Goal: Task Accomplishment & Management: Use online tool/utility

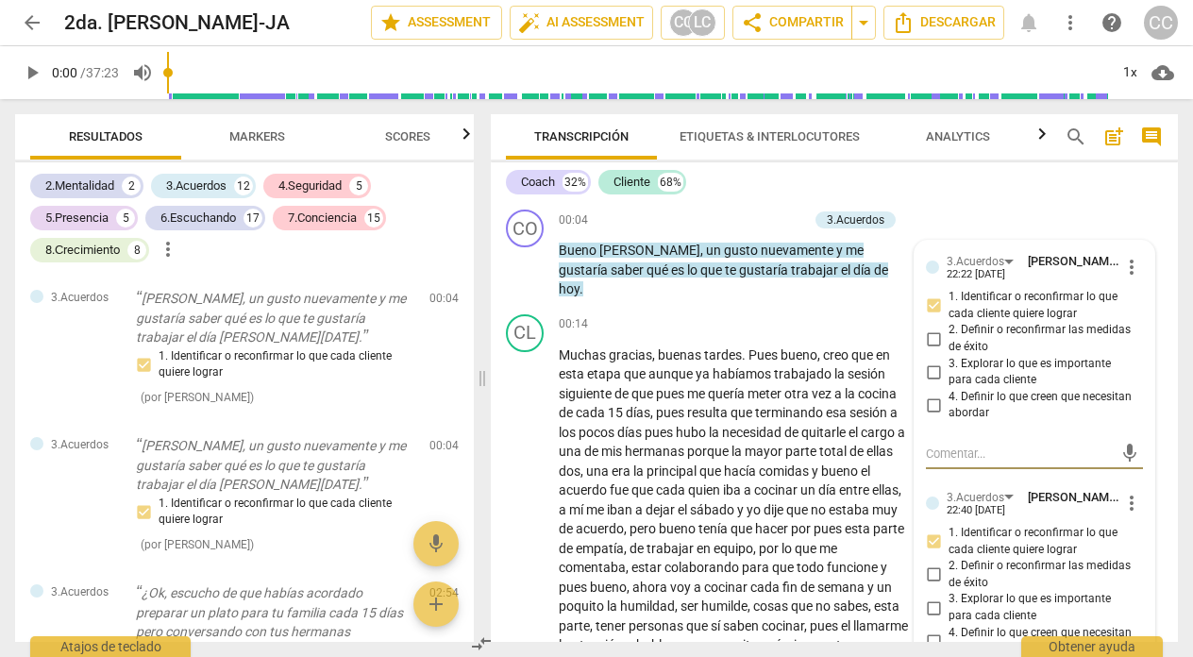
click at [27, 20] on span "arrow_back" at bounding box center [32, 22] width 23 height 23
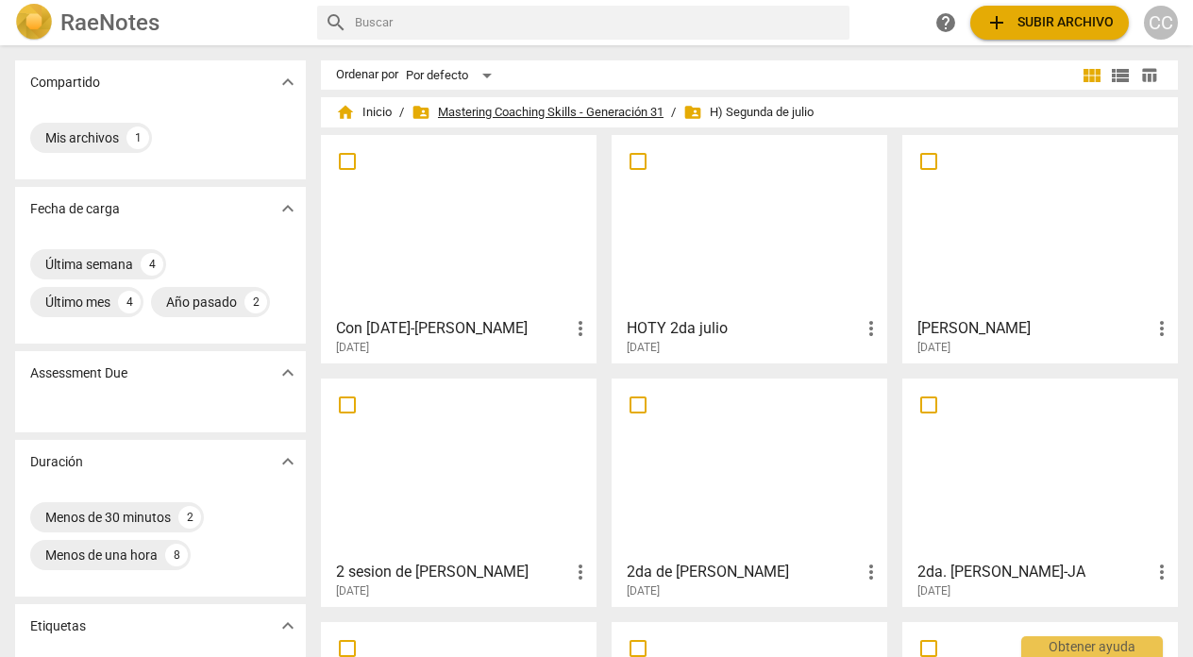
click at [543, 104] on span "folder_shared Mastering Coaching Skills - Generación 31" at bounding box center [538, 112] width 252 height 19
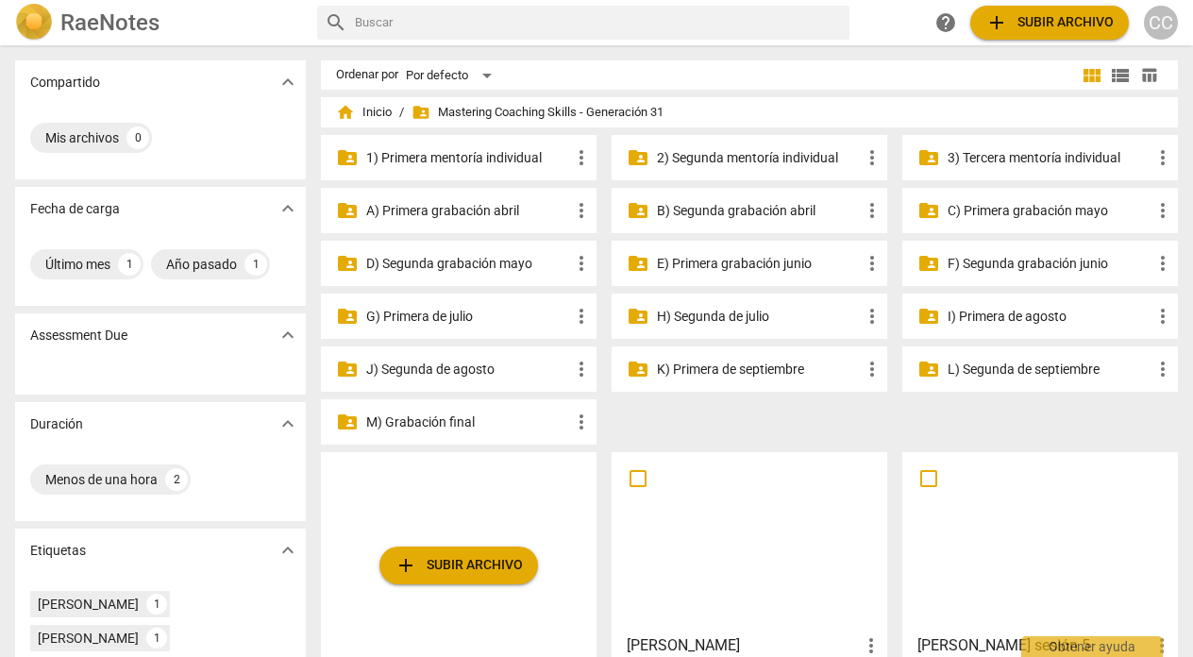
click at [979, 315] on p "I) Primera de agosto" at bounding box center [1050, 317] width 204 height 20
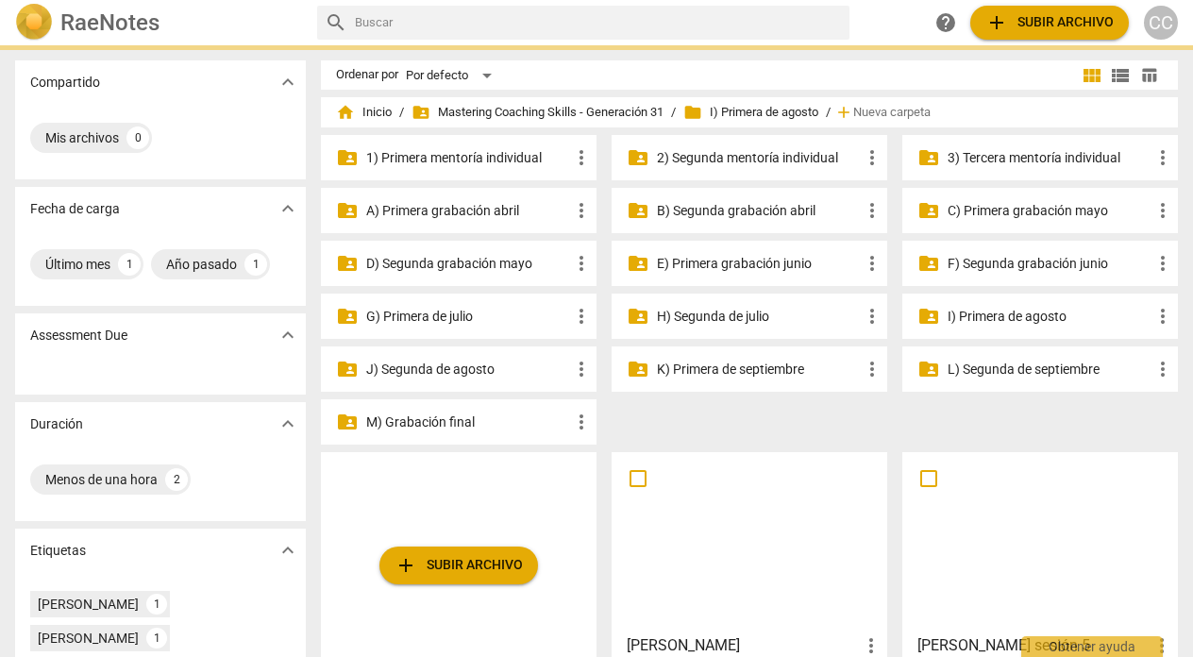
click at [979, 315] on p "I) Primera de agosto" at bounding box center [1050, 317] width 204 height 20
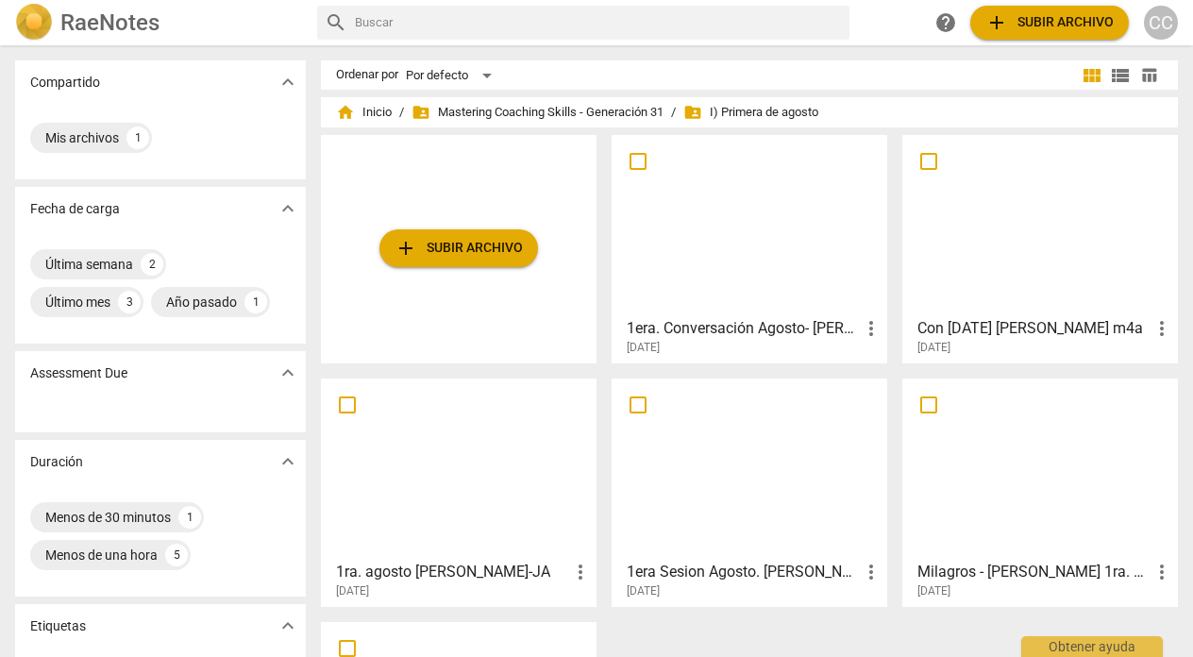
click at [770, 228] on div at bounding box center [749, 225] width 262 height 167
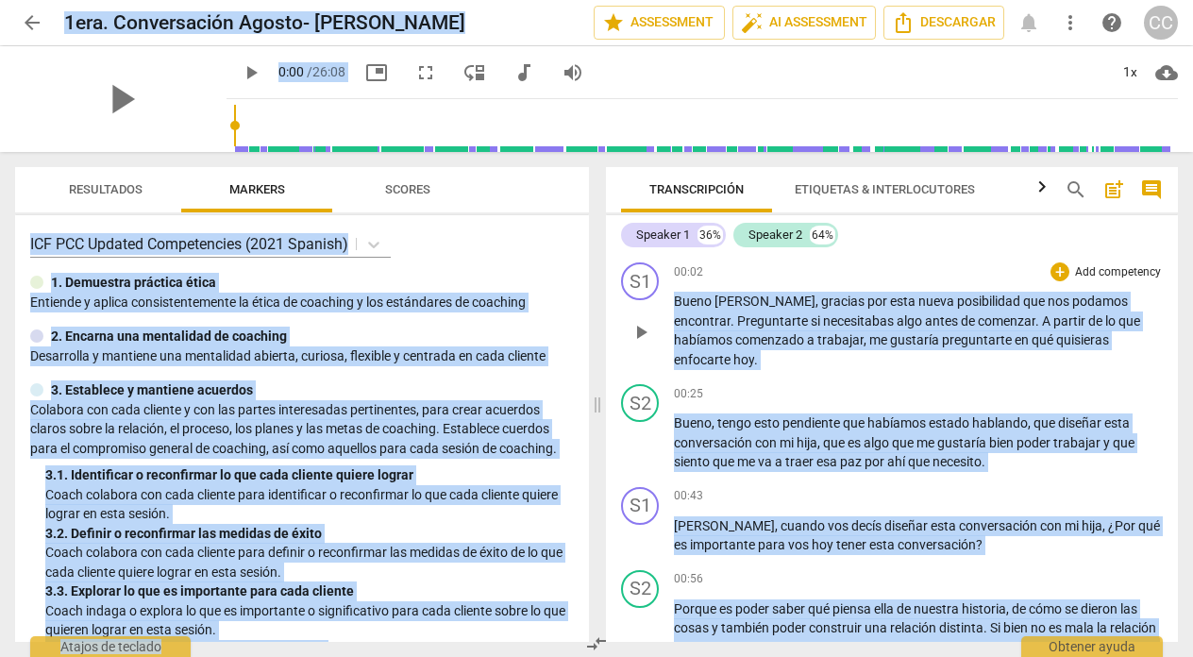
click at [1109, 270] on p "Add competency" at bounding box center [1118, 272] width 90 height 17
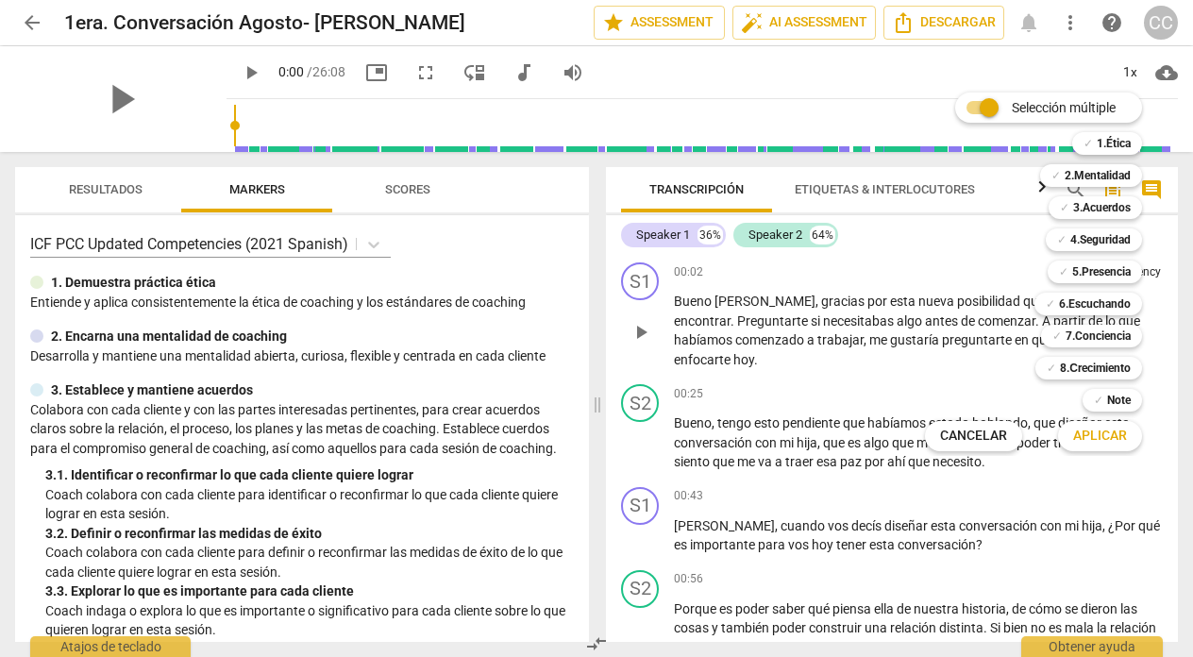
click at [1109, 270] on b "5.Presencia" at bounding box center [1101, 272] width 59 height 23
click at [1099, 271] on b "5.Presencia" at bounding box center [1101, 272] width 59 height 23
click at [841, 248] on div at bounding box center [596, 328] width 1193 height 657
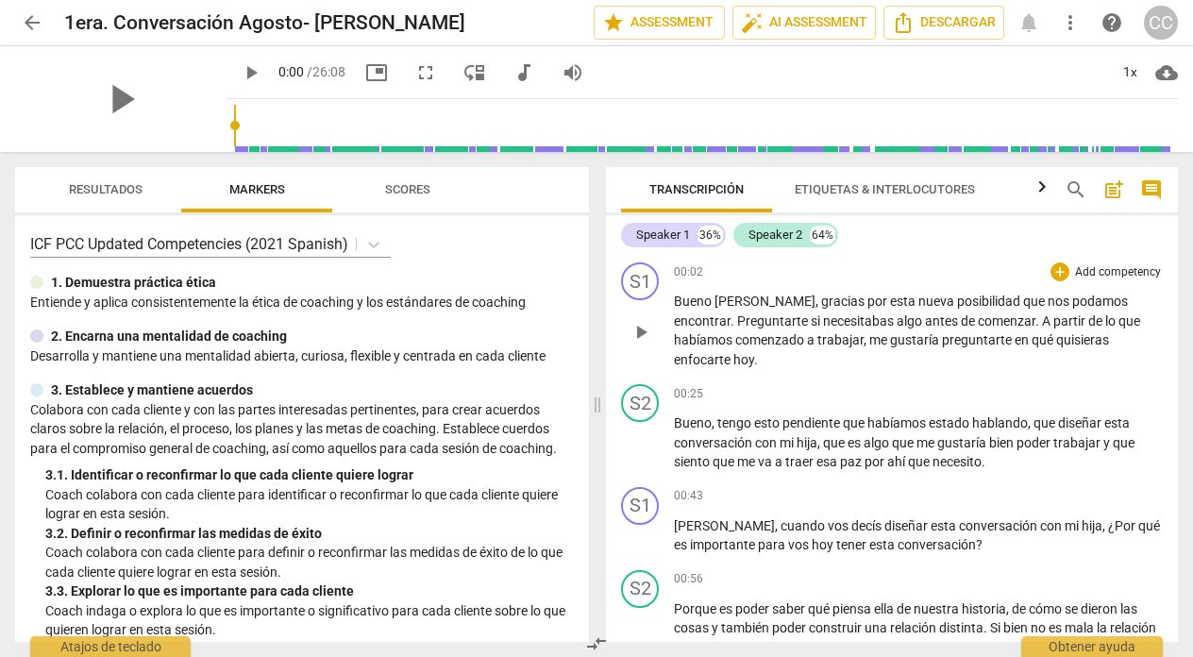
click at [1098, 269] on p "Add competency" at bounding box center [1118, 272] width 90 height 17
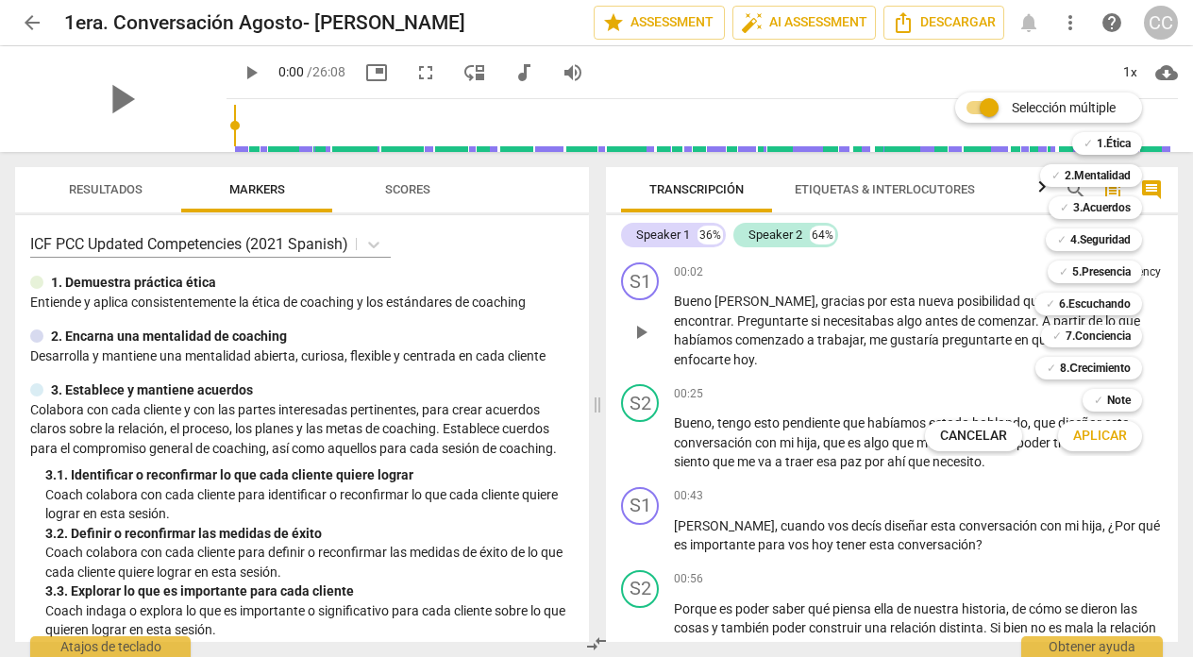
click at [1098, 269] on b "5.Presencia" at bounding box center [1101, 272] width 59 height 23
click at [1104, 434] on span "Aplicar" at bounding box center [1100, 436] width 54 height 19
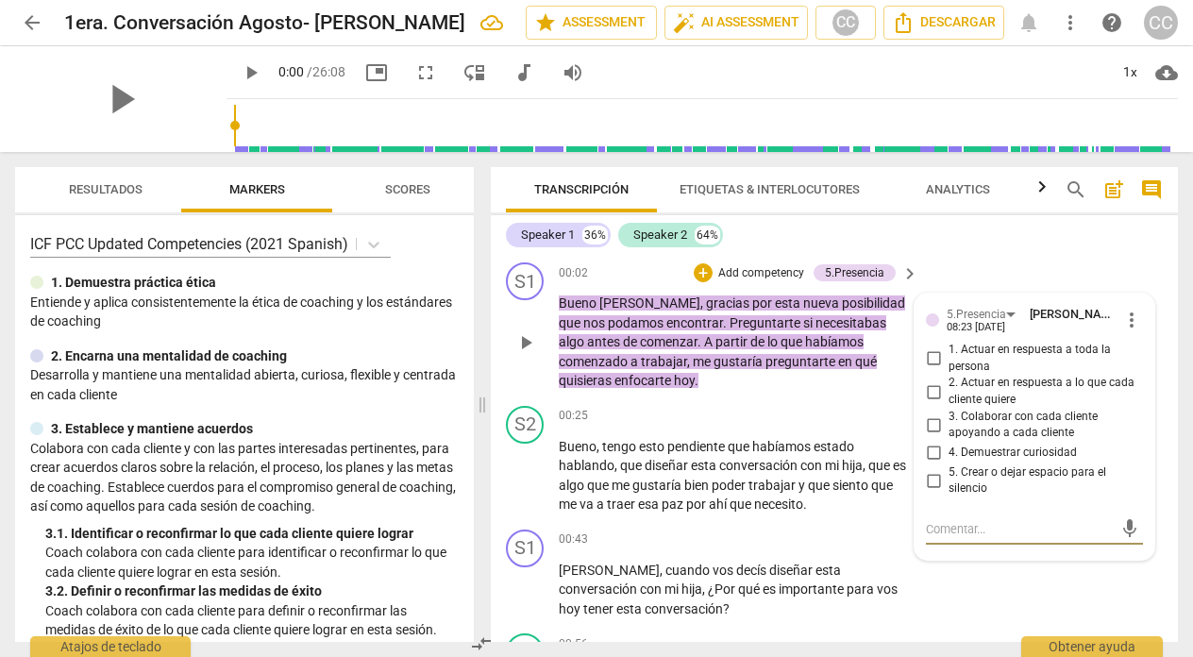
click at [925, 357] on input "1. Actuar en respuesta a toda la persona" at bounding box center [934, 358] width 30 height 23
checkbox input "true"
click at [1005, 257] on div "S1 play_arrow pause 00:02 + Add competency 5.Presencia keyboard_arrow_right [PE…" at bounding box center [834, 326] width 687 height 143
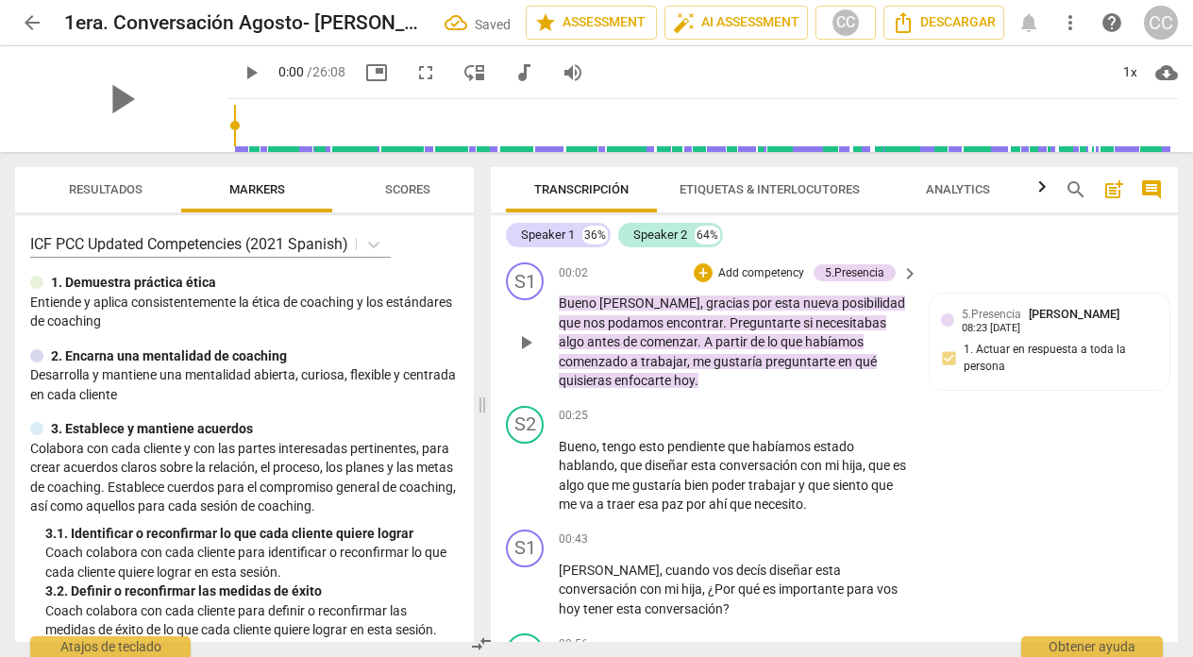
click at [752, 271] on p "Add competency" at bounding box center [762, 273] width 90 height 17
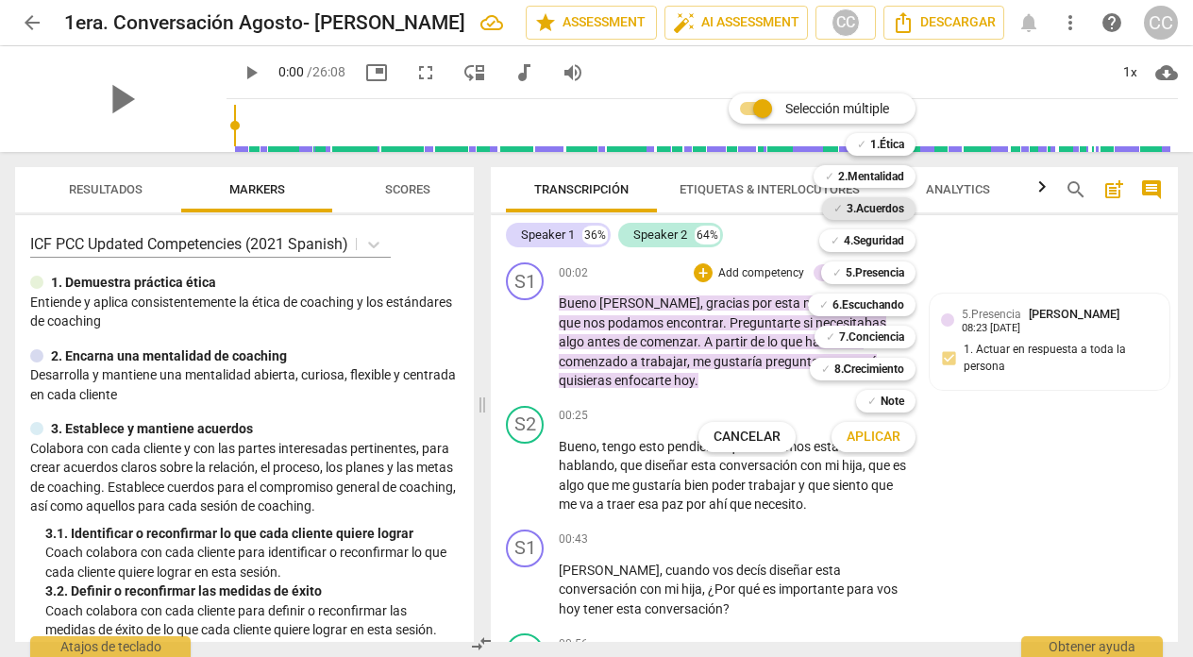
click at [860, 211] on b "3.Acuerdos" at bounding box center [876, 208] width 58 height 23
click at [860, 438] on span "Aplicar" at bounding box center [874, 437] width 54 height 19
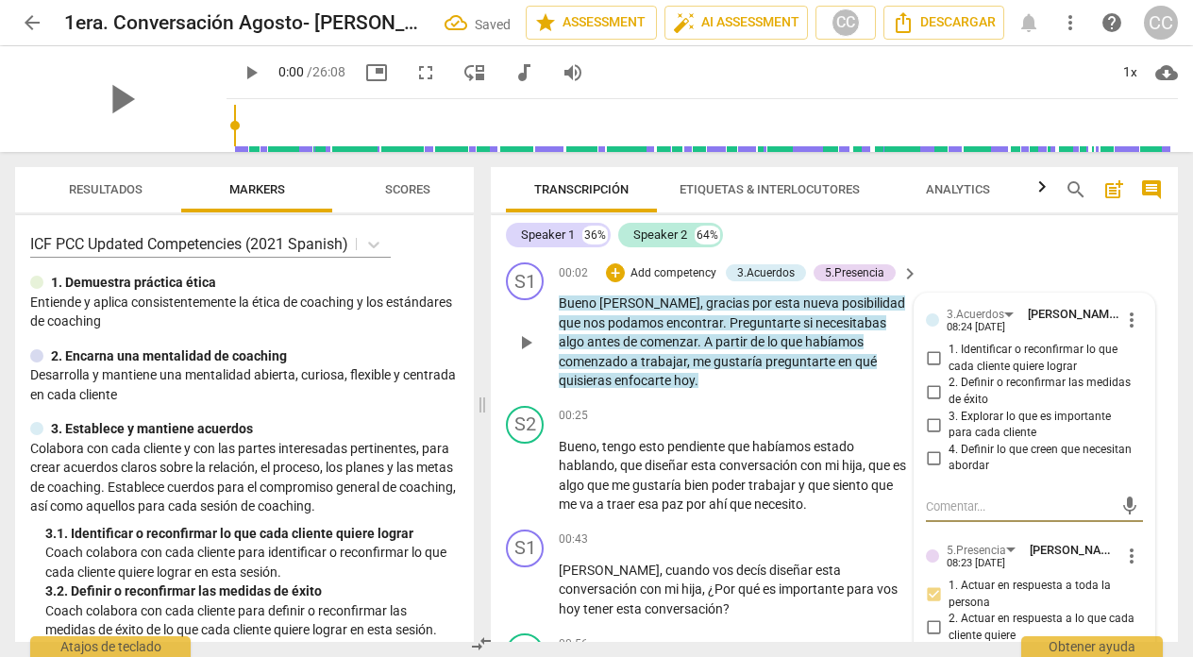
click at [930, 356] on input "1. Identificar o reconfirmar lo que cada cliente quiere lograr" at bounding box center [934, 358] width 30 height 23
checkbox input "true"
click at [787, 411] on div "+" at bounding box center [793, 416] width 19 height 19
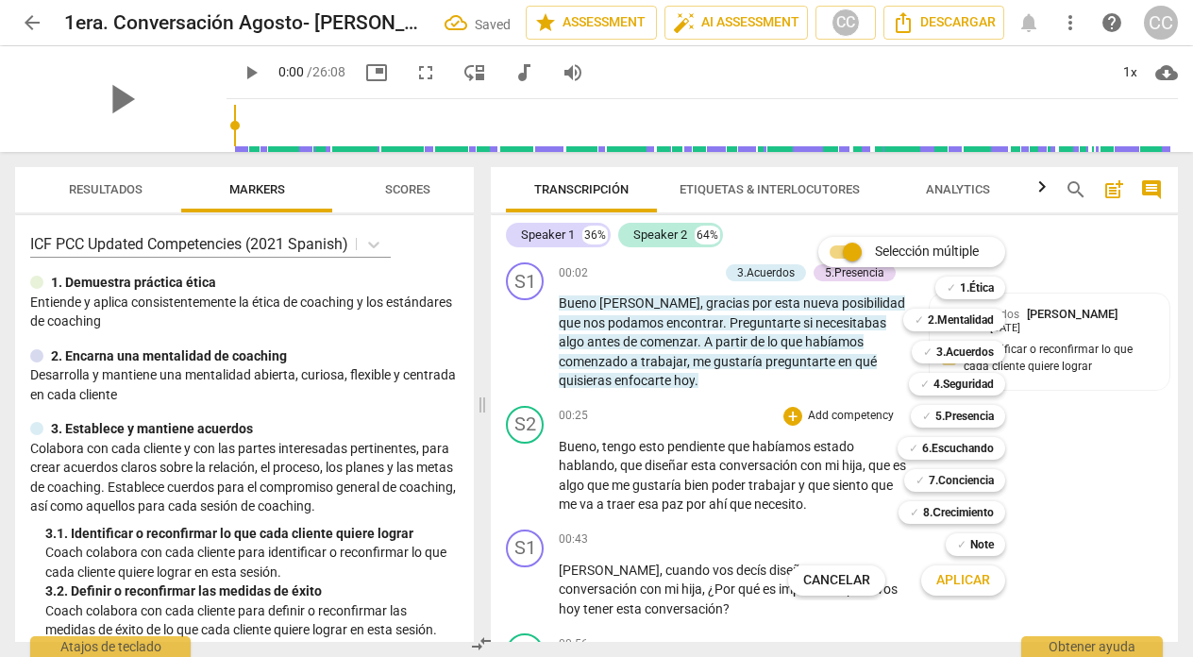
click at [616, 410] on div at bounding box center [596, 328] width 1193 height 657
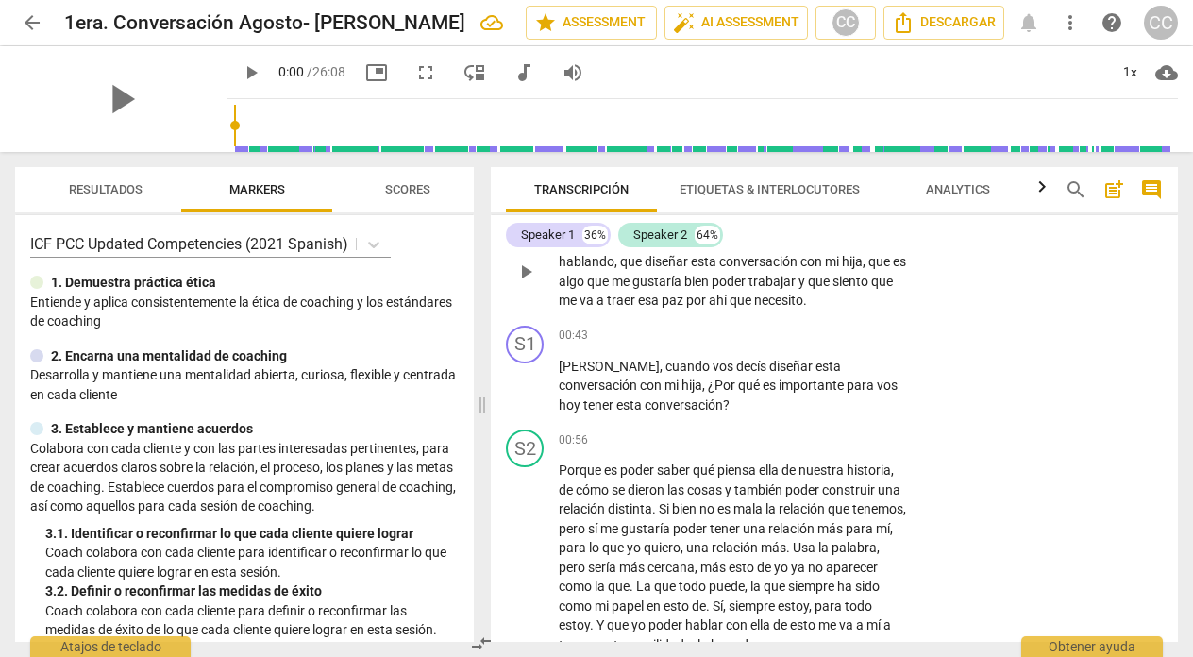
scroll to position [205, 0]
click at [840, 329] on p "Add competency" at bounding box center [851, 335] width 90 height 17
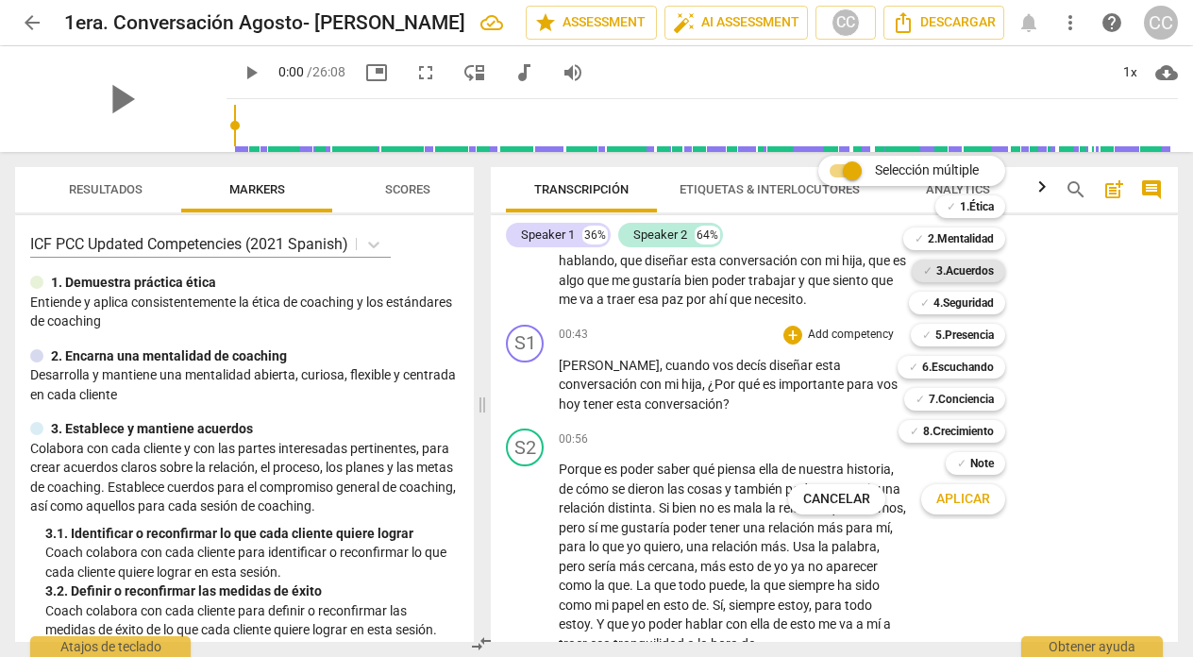
click at [959, 267] on b "3.Acuerdos" at bounding box center [965, 271] width 58 height 23
click at [972, 490] on span "Aplicar" at bounding box center [963, 499] width 54 height 19
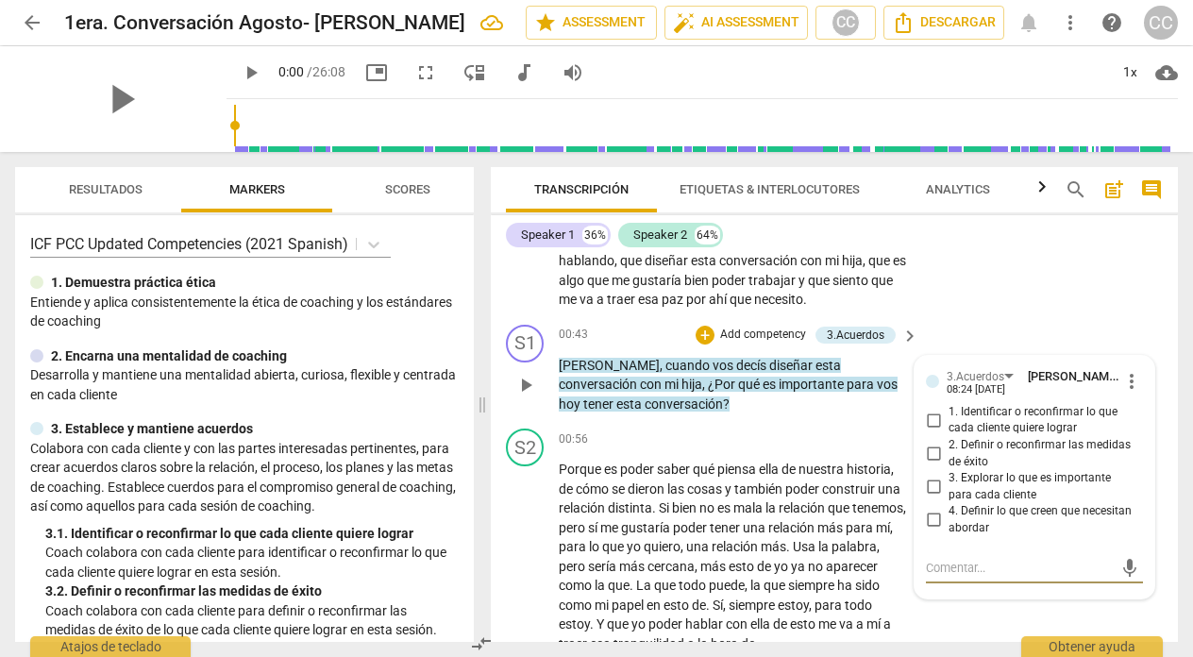
click at [930, 486] on input "3. Explorar lo que es importante para cada cliente" at bounding box center [934, 487] width 30 height 23
checkbox input "true"
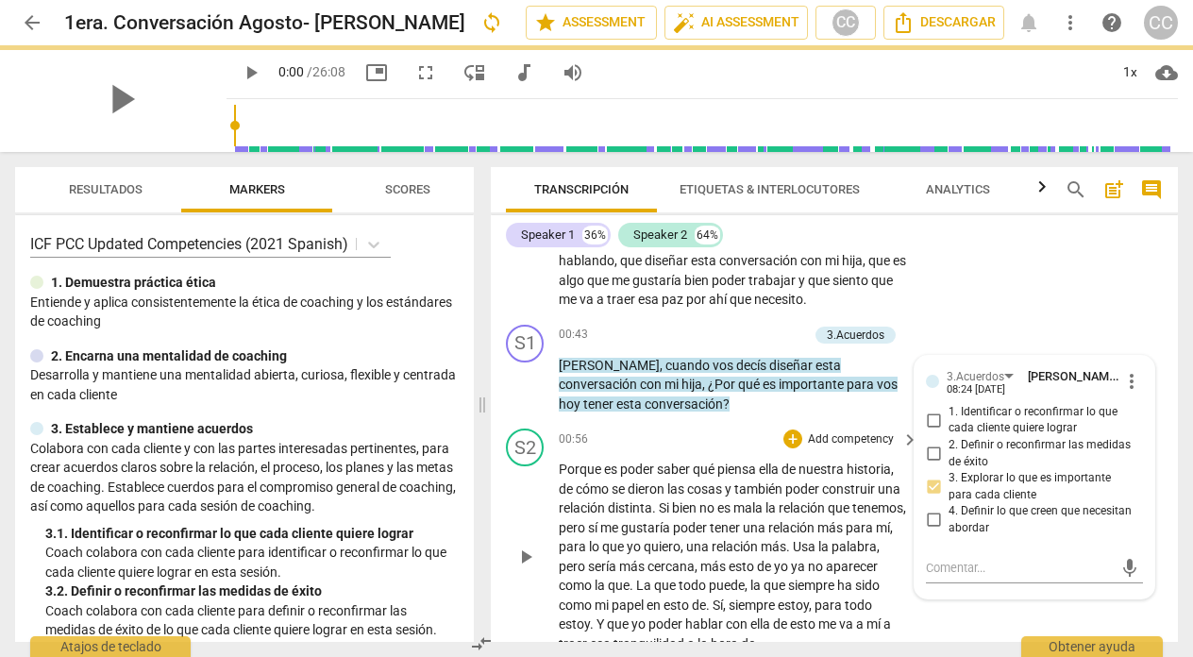
click at [717, 437] on div "00:56 + Add competency keyboard_arrow_right" at bounding box center [740, 439] width 362 height 21
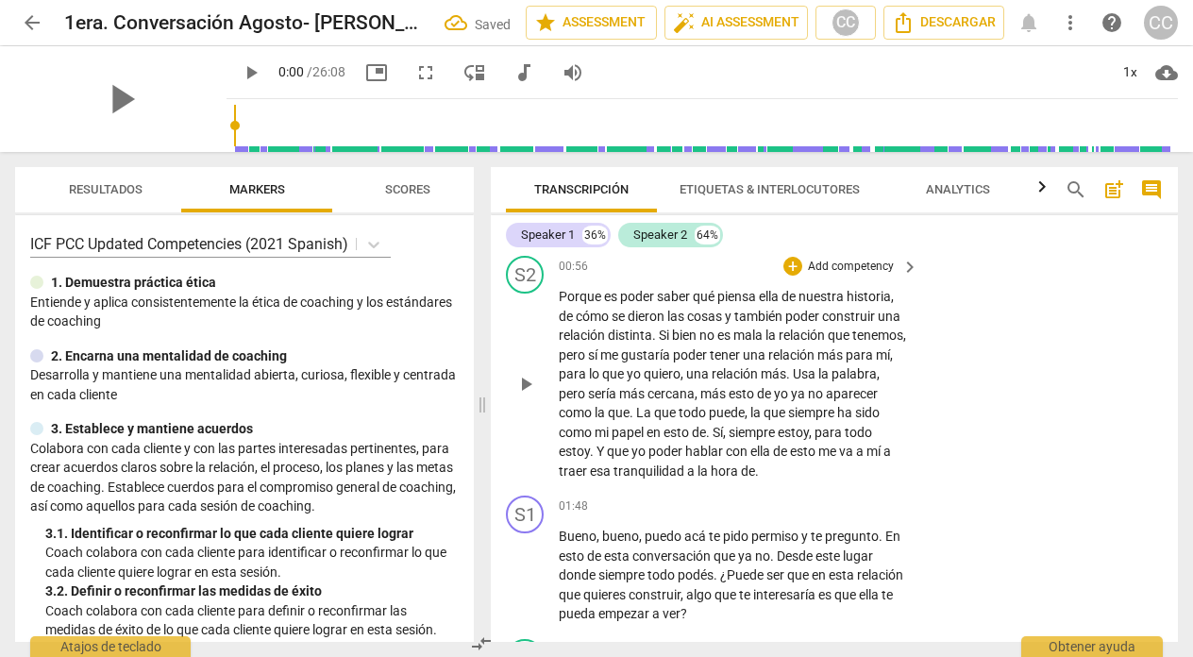
scroll to position [377, 0]
drag, startPoint x: 238, startPoint y: 119, endPoint x: 266, endPoint y: 119, distance: 28.3
click at [266, 119] on input "range" at bounding box center [706, 125] width 944 height 60
click at [245, 67] on span "play_arrow" at bounding box center [251, 72] width 23 height 23
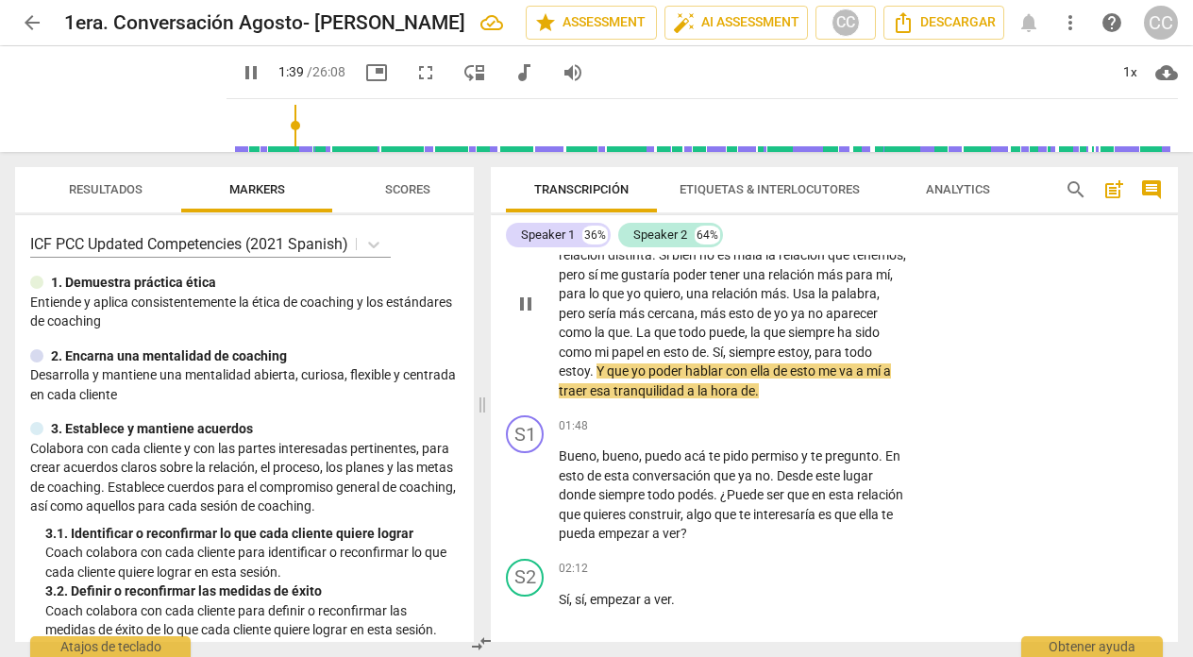
scroll to position [457, 0]
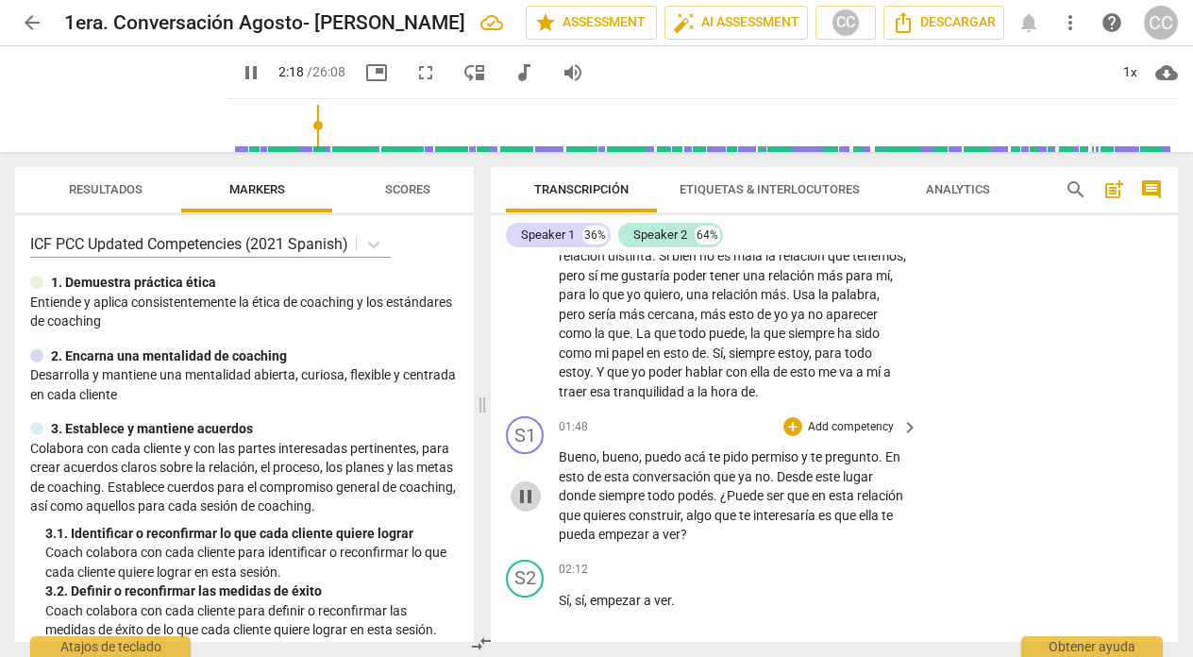
click at [526, 494] on span "pause" at bounding box center [525, 496] width 23 height 23
type input "139"
click at [850, 421] on p "Add competency" at bounding box center [851, 427] width 90 height 17
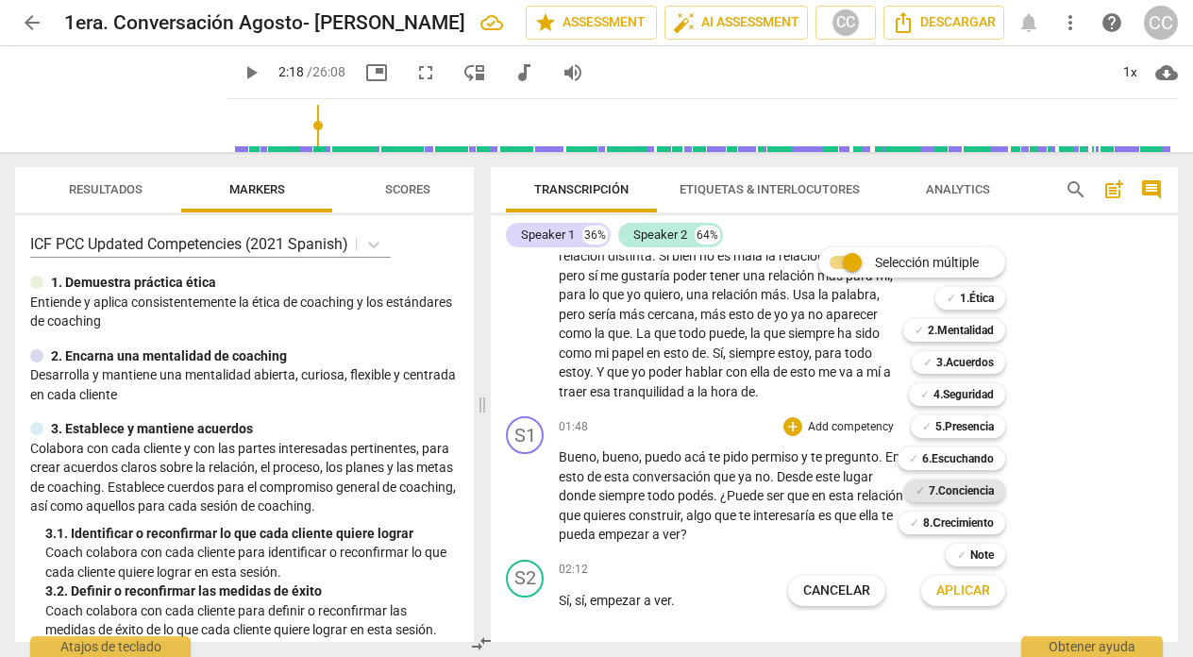
click at [974, 489] on b "7.Conciencia" at bounding box center [961, 491] width 65 height 23
click at [964, 591] on span "Aplicar" at bounding box center [963, 591] width 54 height 19
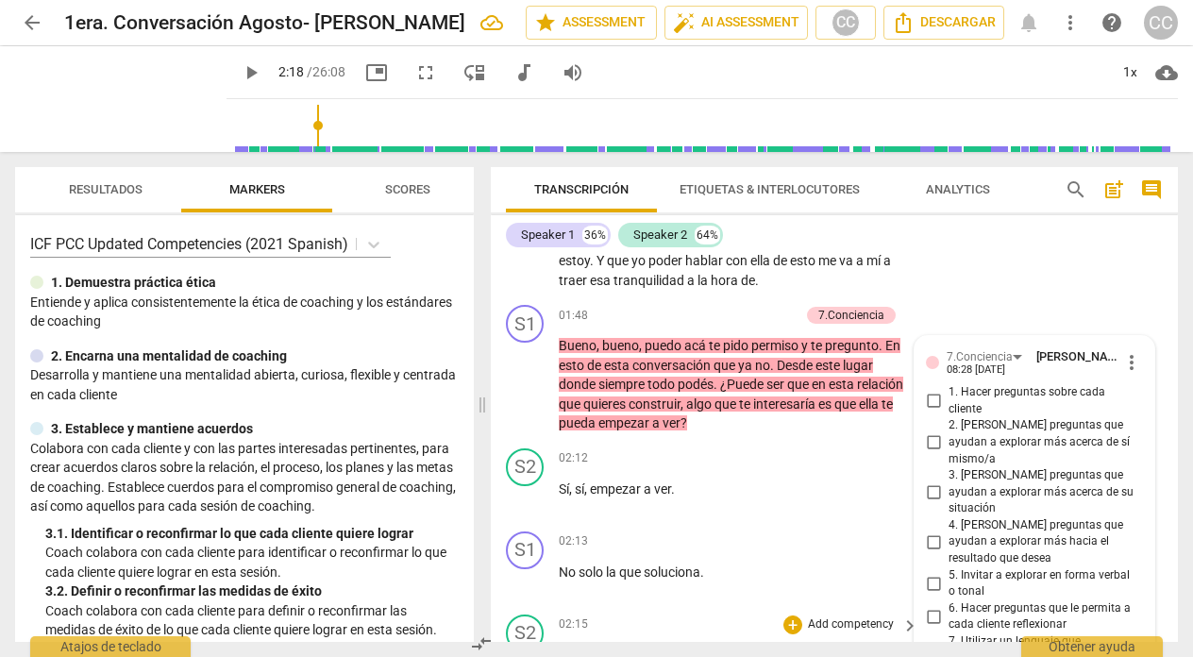
scroll to position [562, 0]
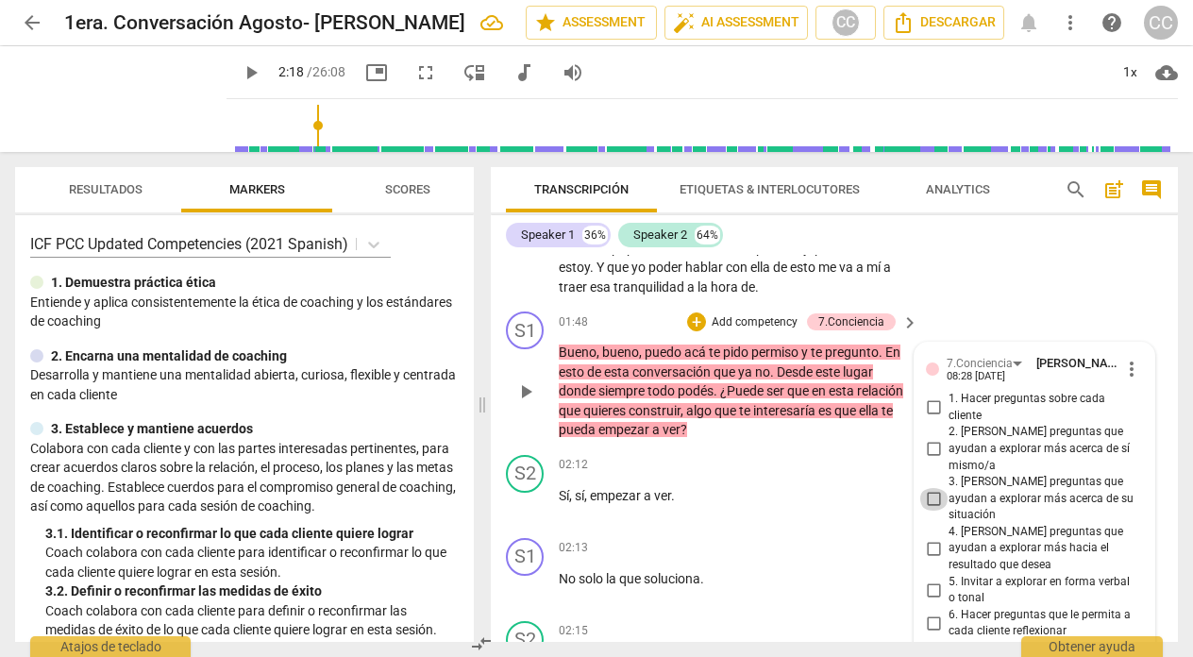
click at [929, 488] on input "3. [PERSON_NAME] preguntas que ayudan a explorar más acerca de su situación" at bounding box center [934, 499] width 30 height 23
checkbox input "true"
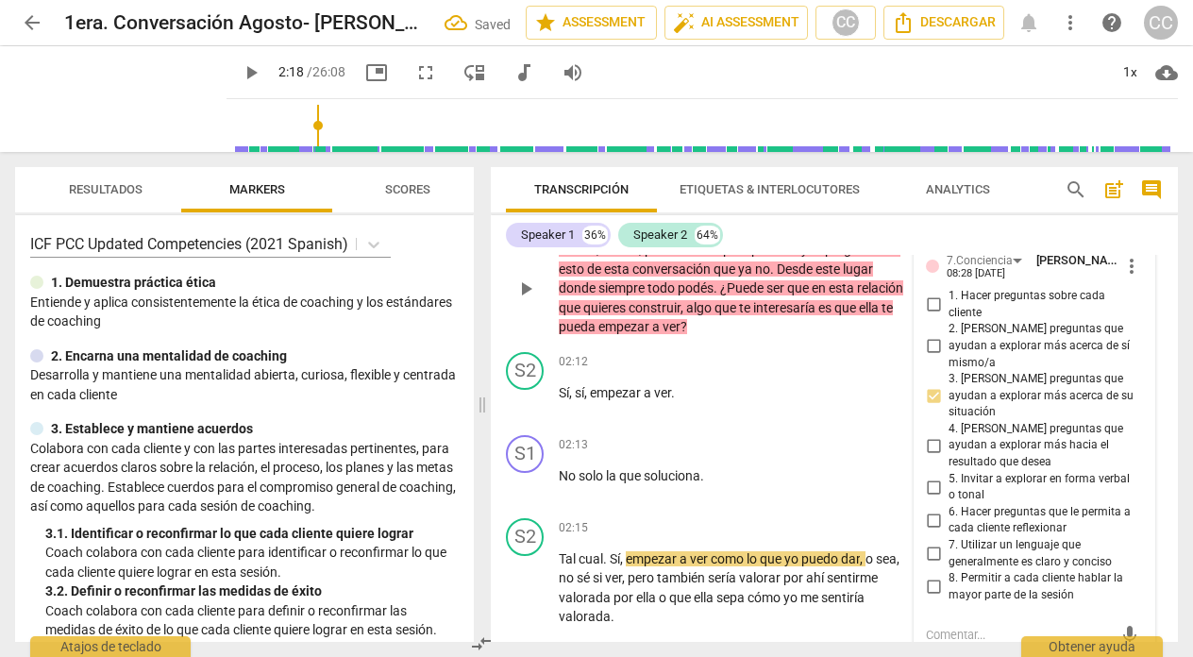
scroll to position [666, 0]
click at [929, 508] on input "6. Hacer preguntas que le permita a cada cliente reflexionar" at bounding box center [934, 519] width 30 height 23
checkbox input "true"
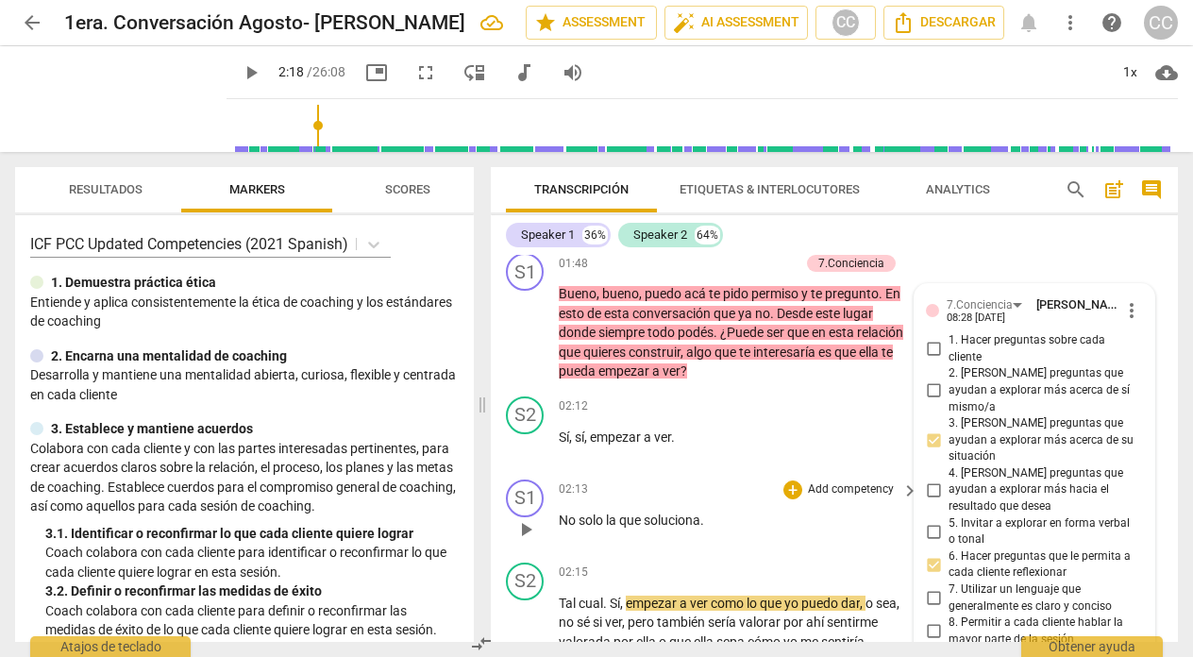
scroll to position [613, 0]
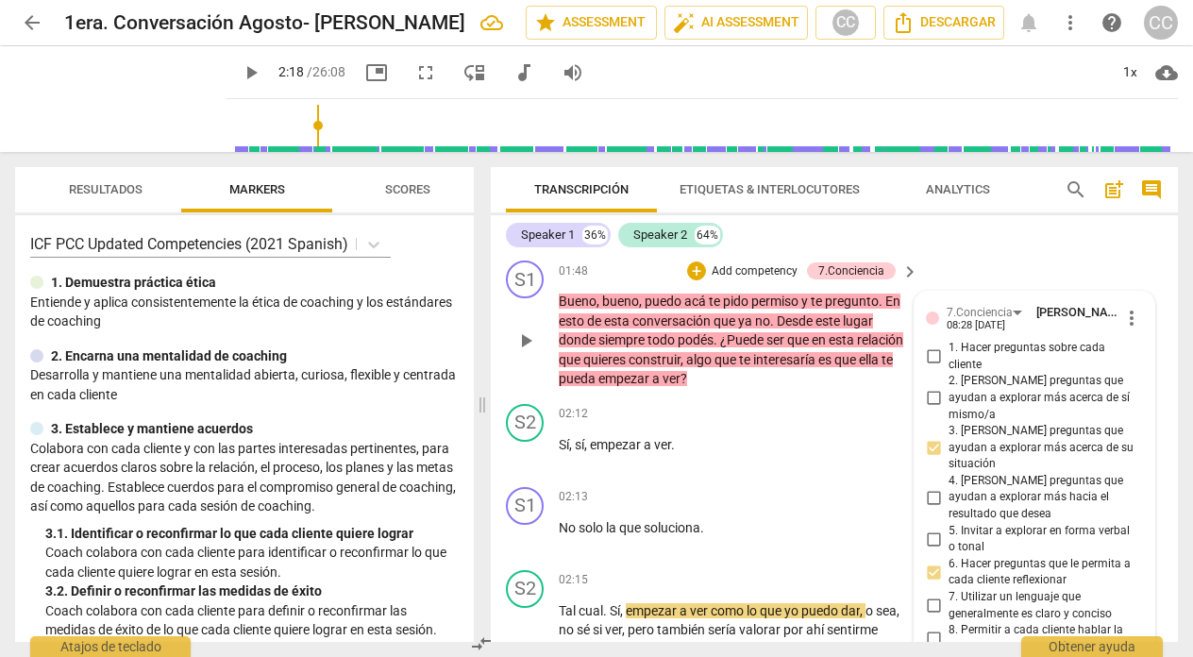
click at [749, 265] on p "Add competency" at bounding box center [755, 271] width 90 height 17
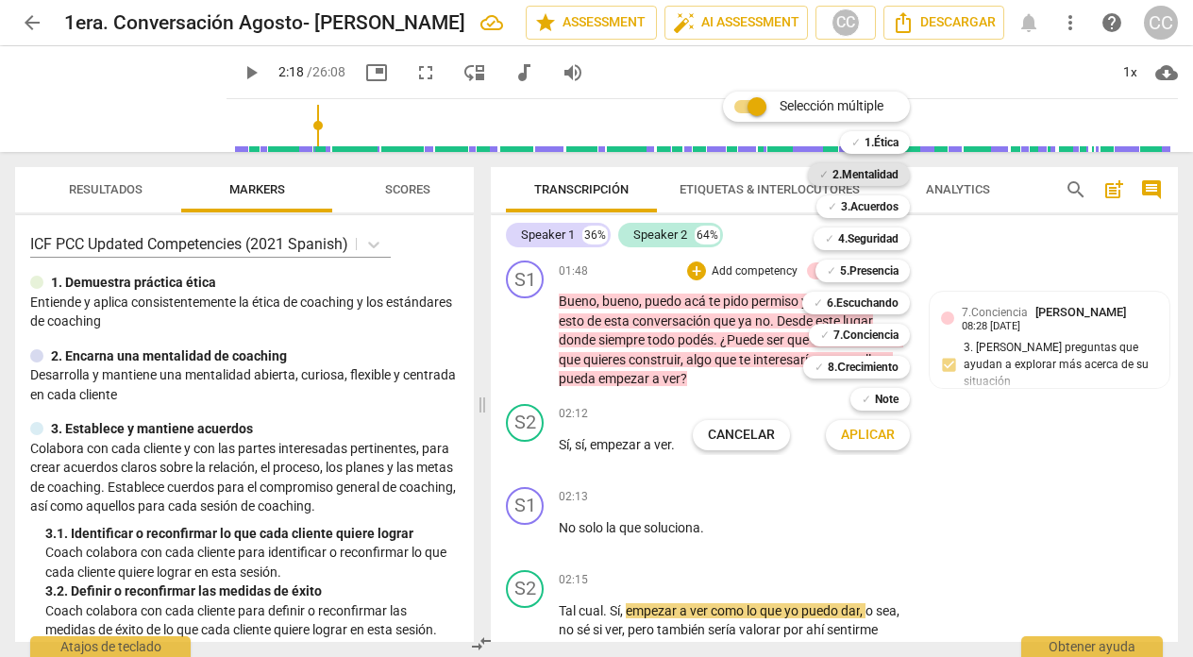
click at [852, 176] on b "2.Mentalidad" at bounding box center [866, 174] width 66 height 23
click at [866, 425] on button "Aplicar" at bounding box center [868, 435] width 84 height 34
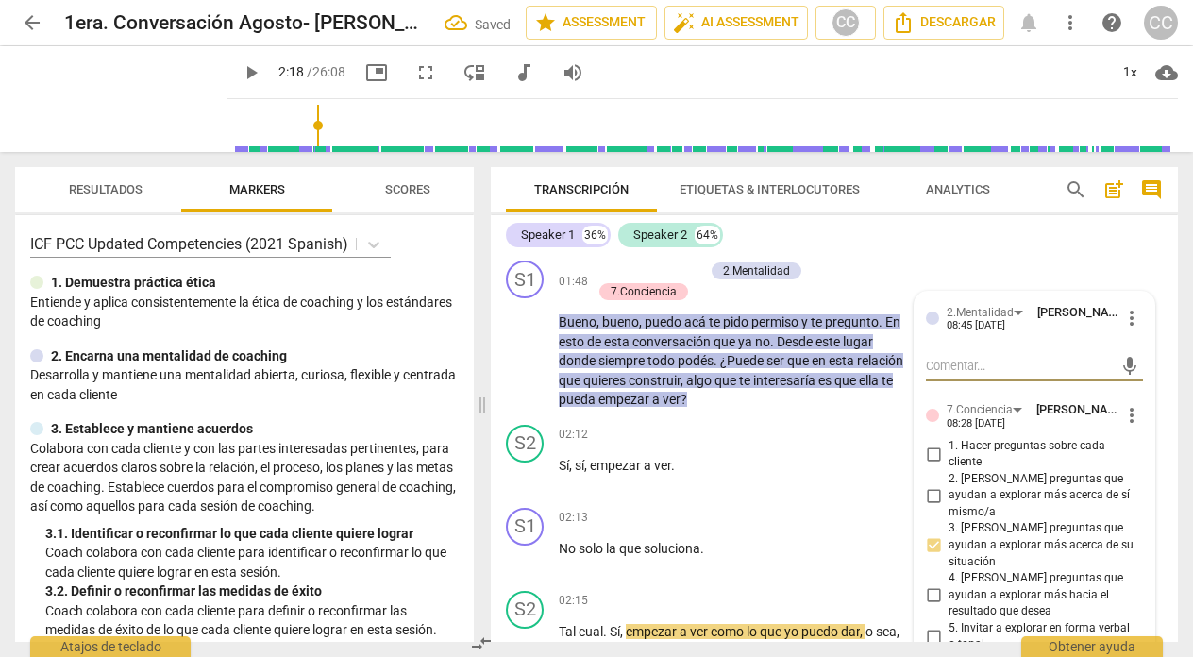
type textarea "P"
type textarea "Pi"
type textarea "Pid"
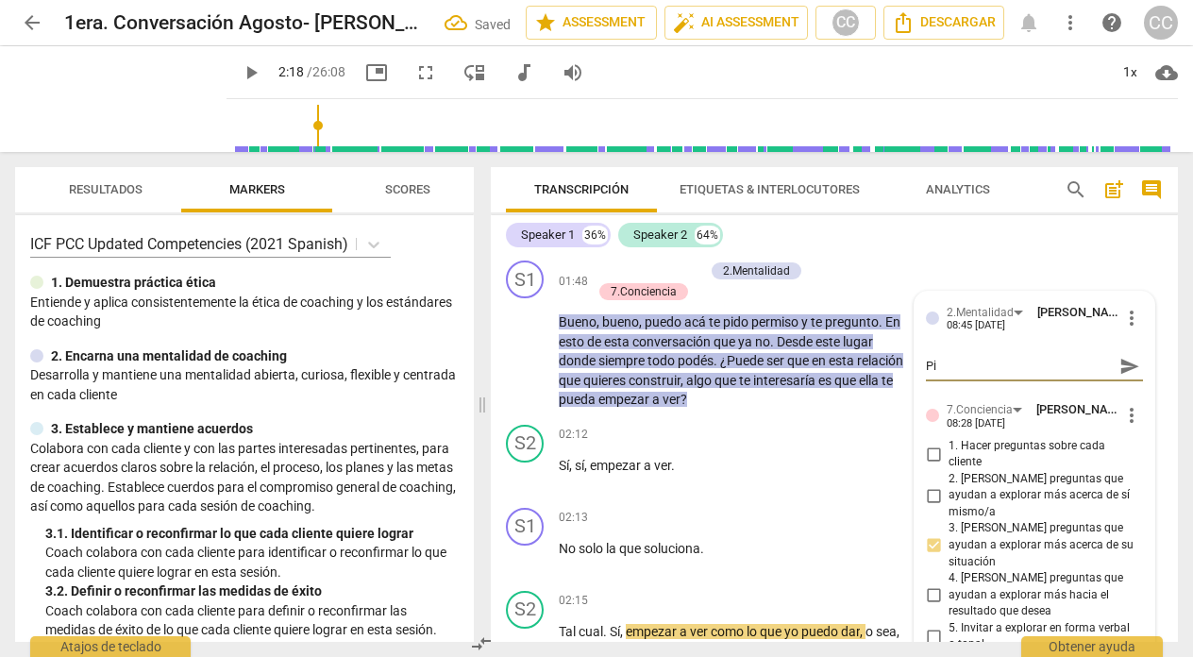
type textarea "Pid"
type textarea "Pide"
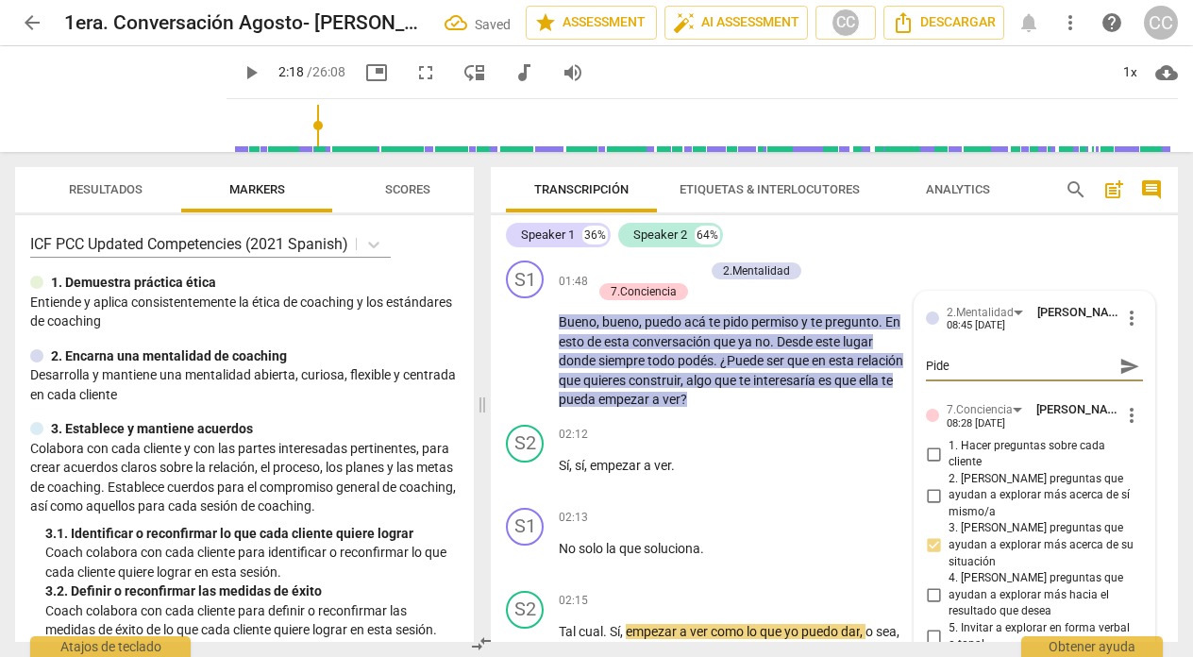
type textarea "Pide p"
type textarea "Pide pe"
type textarea "Pide per"
type textarea "Pide perm"
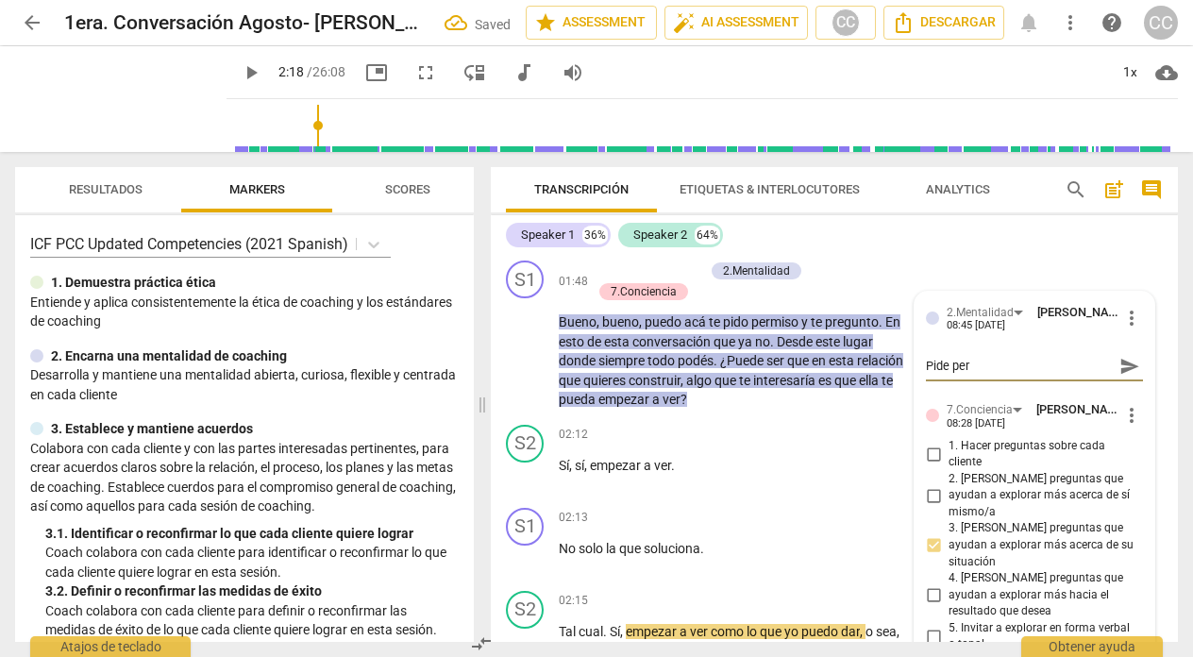
type textarea "Pide perm"
type textarea "Pide permi"
type textarea "Pide permis"
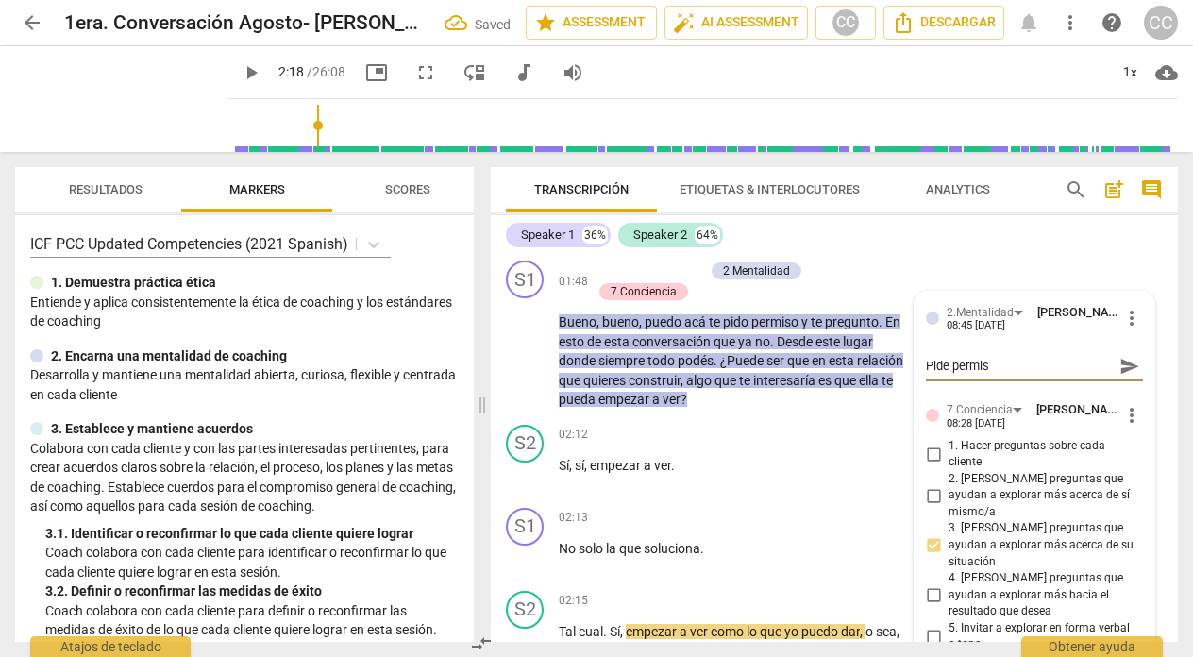
type textarea "Pide permiso"
click at [766, 292] on div "+ Add competency 2.Mentalidad 7.Conciencia" at bounding box center [744, 282] width 304 height 42
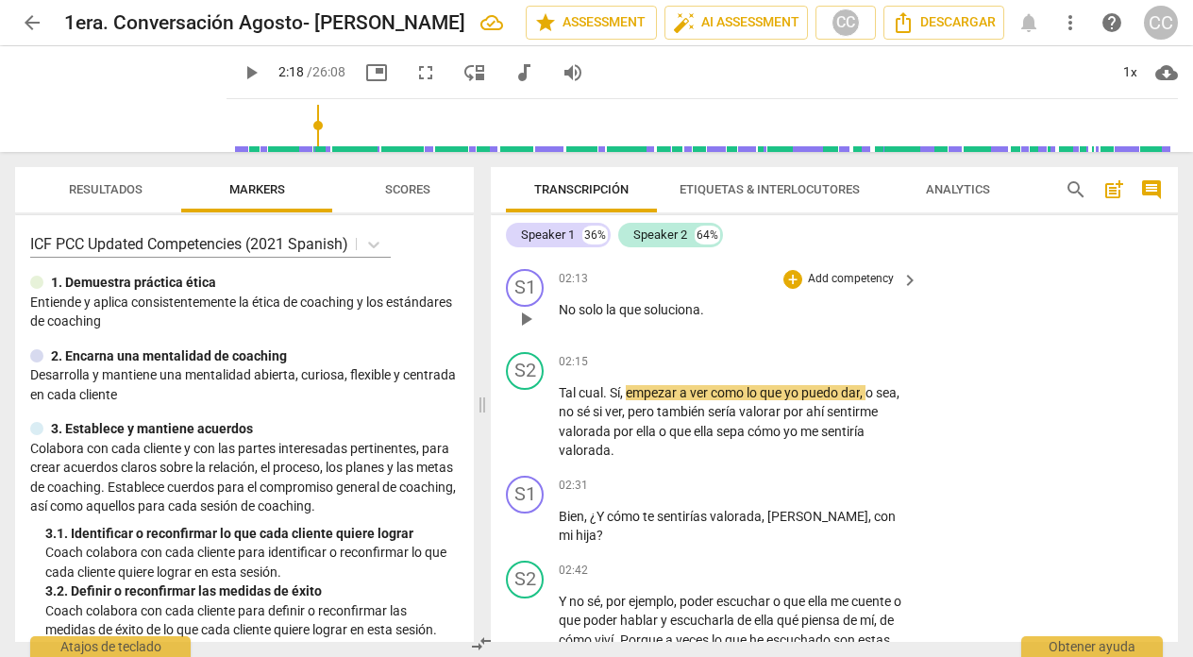
scroll to position [855, 0]
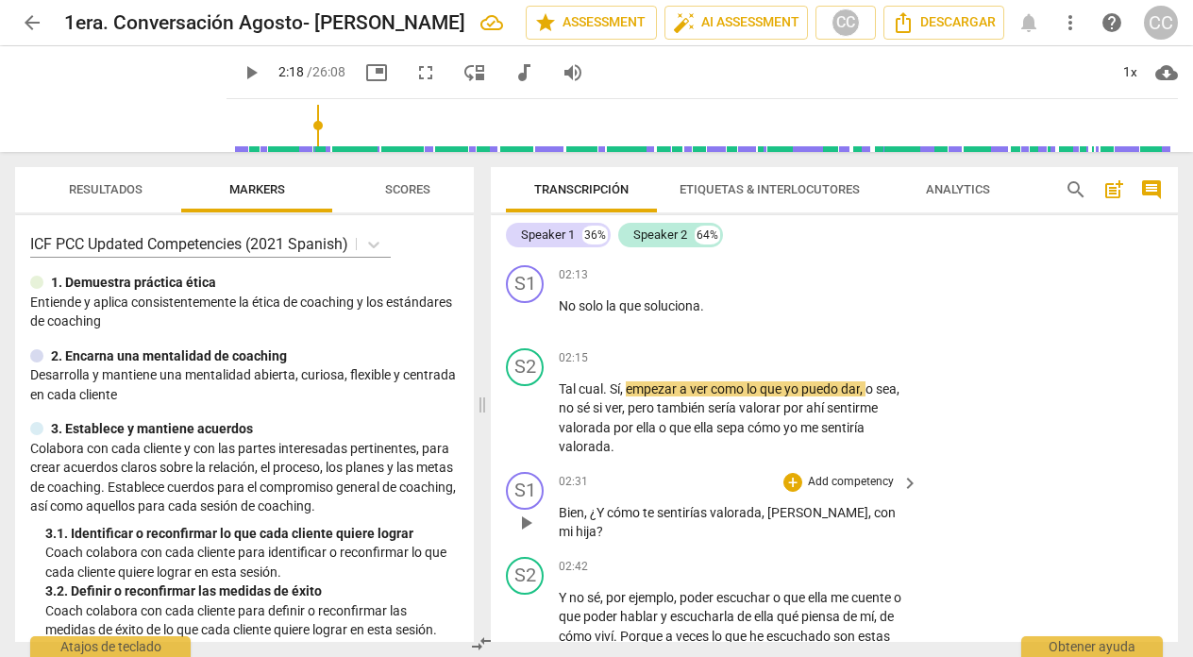
click at [853, 476] on p "Add competency" at bounding box center [851, 482] width 90 height 17
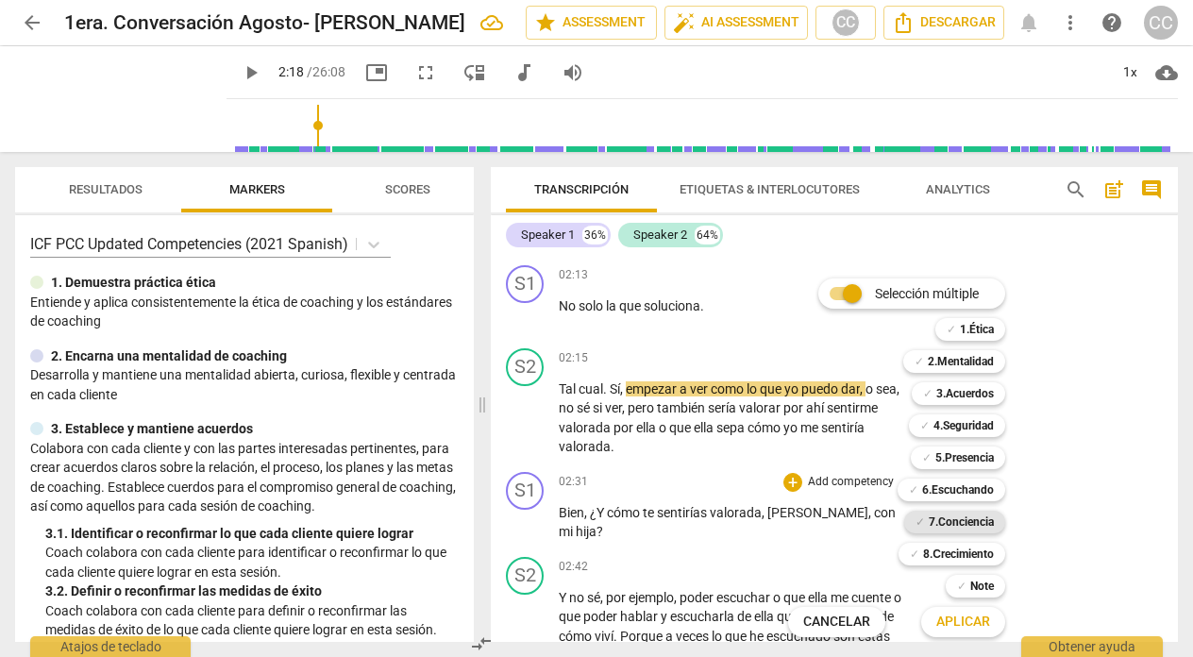
click at [974, 525] on b "7.Conciencia" at bounding box center [961, 522] width 65 height 23
click at [963, 615] on span "Aplicar" at bounding box center [963, 622] width 54 height 19
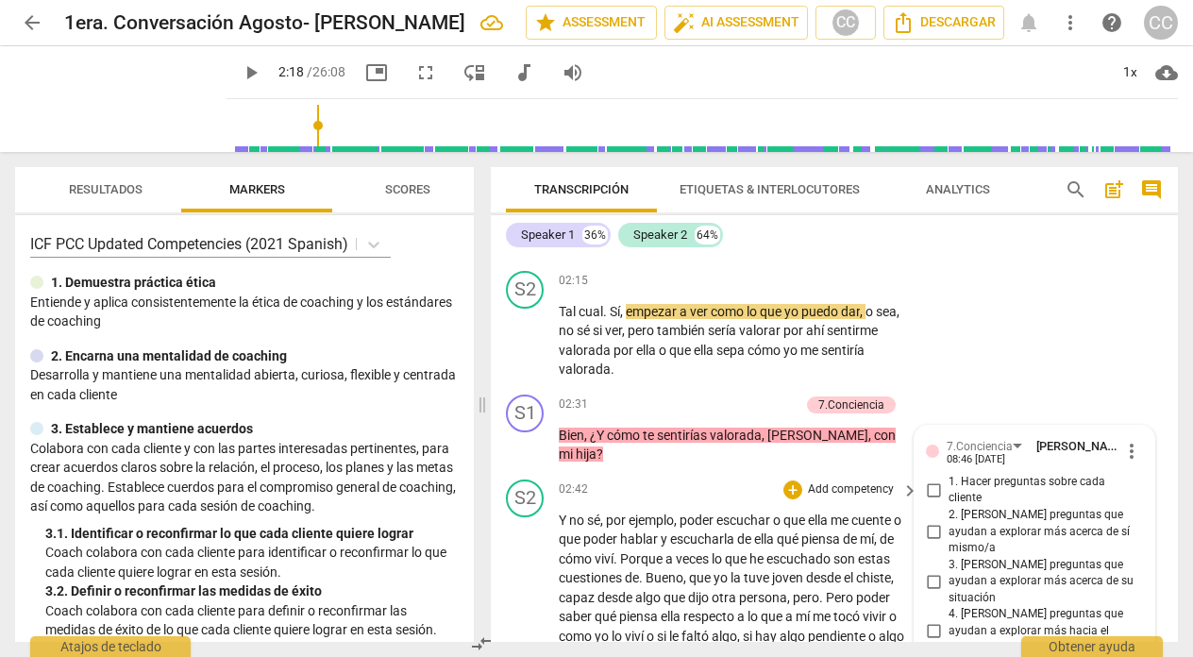
scroll to position [982, 0]
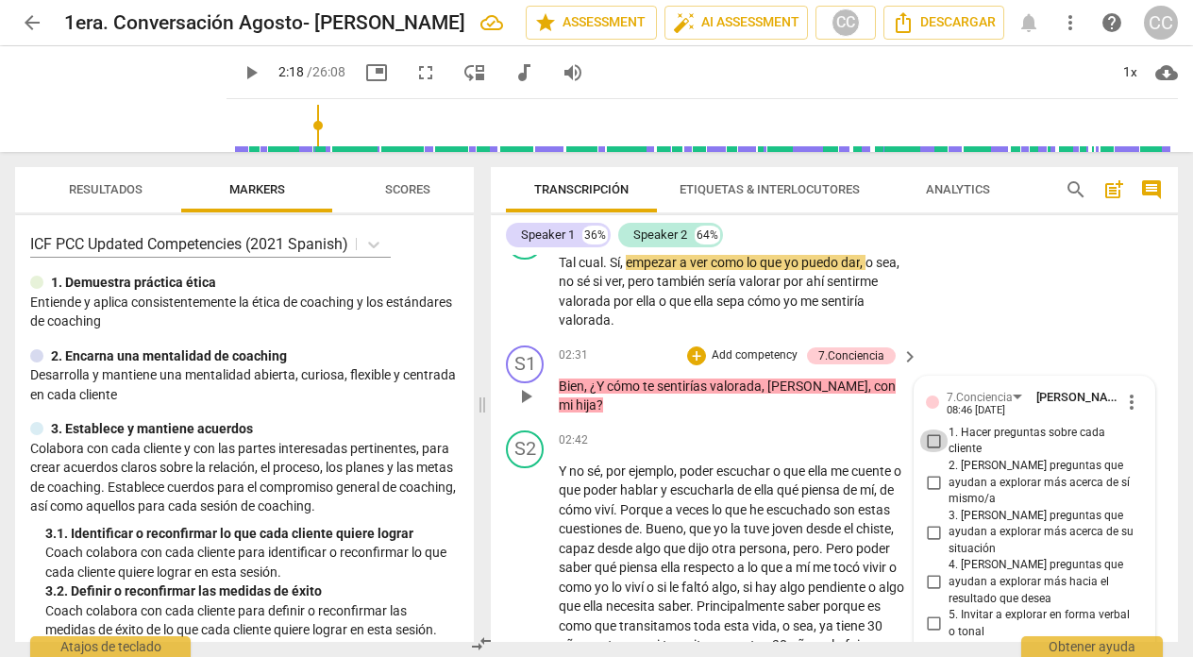
click at [929, 436] on input "1. Hacer preguntas sobre cada cliente" at bounding box center [934, 441] width 30 height 23
checkbox input "true"
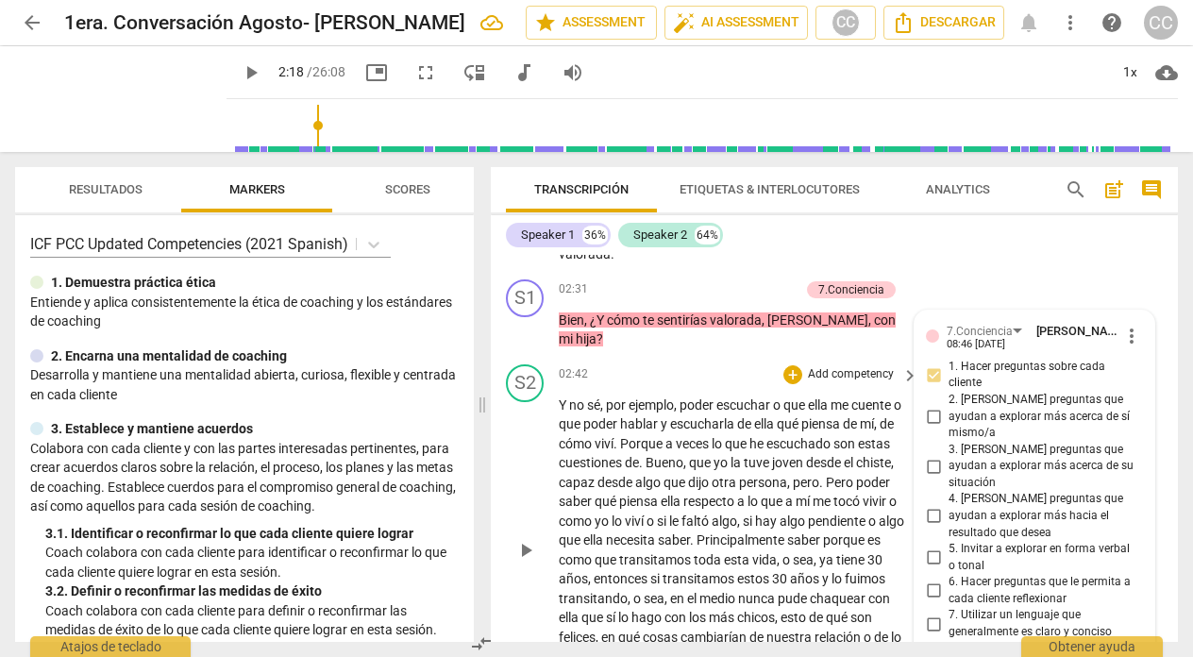
scroll to position [1054, 0]
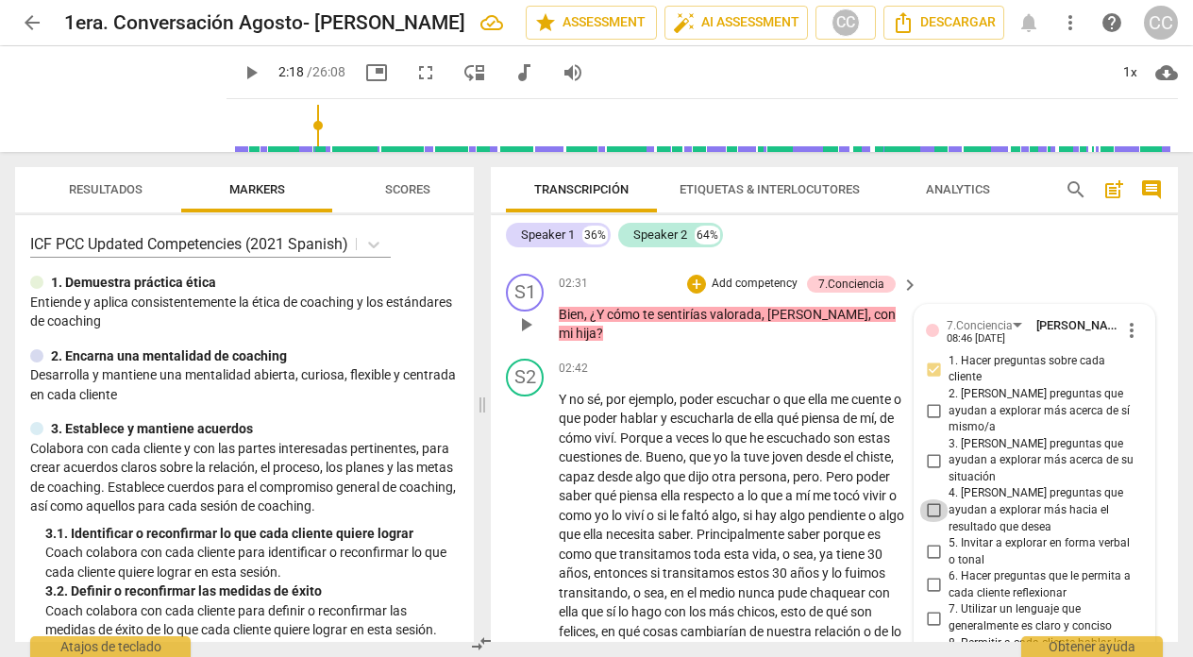
click at [932, 499] on input "4. [PERSON_NAME] preguntas que ayudan a explorar más hacia el resultado que des…" at bounding box center [934, 510] width 30 height 23
checkbox input "true"
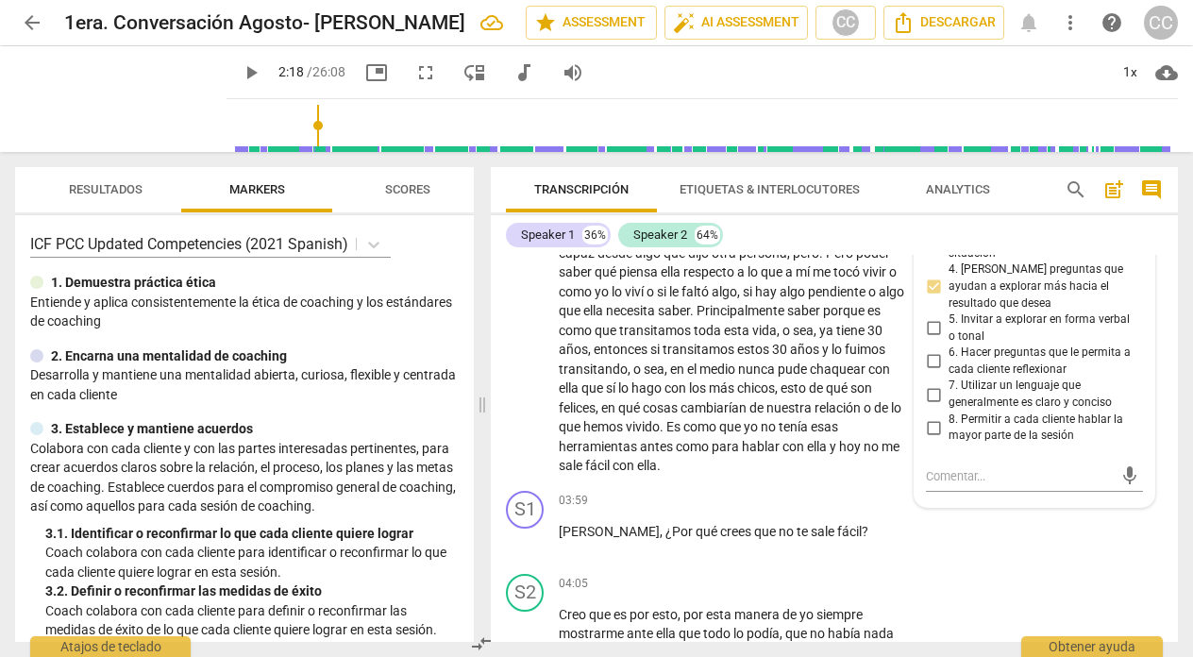
scroll to position [1294, 0]
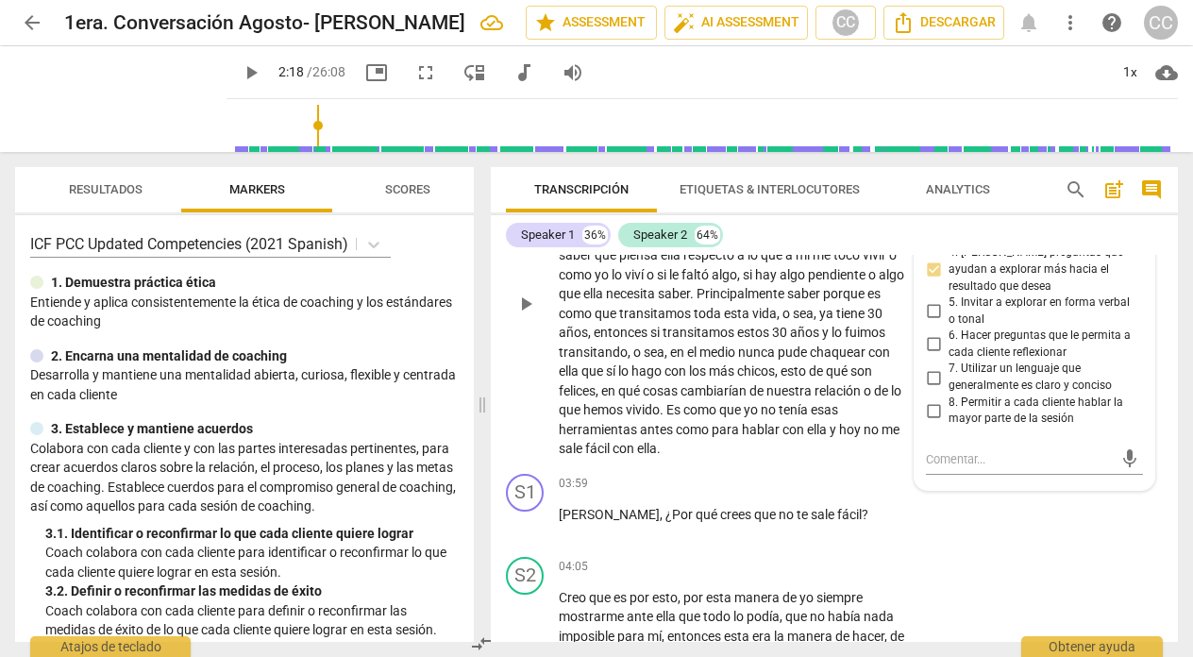
click at [884, 397] on p "Y no sé , por ejemplo , poder escuchar o que ella me cuente o que poder hablar …" at bounding box center [734, 304] width 350 height 310
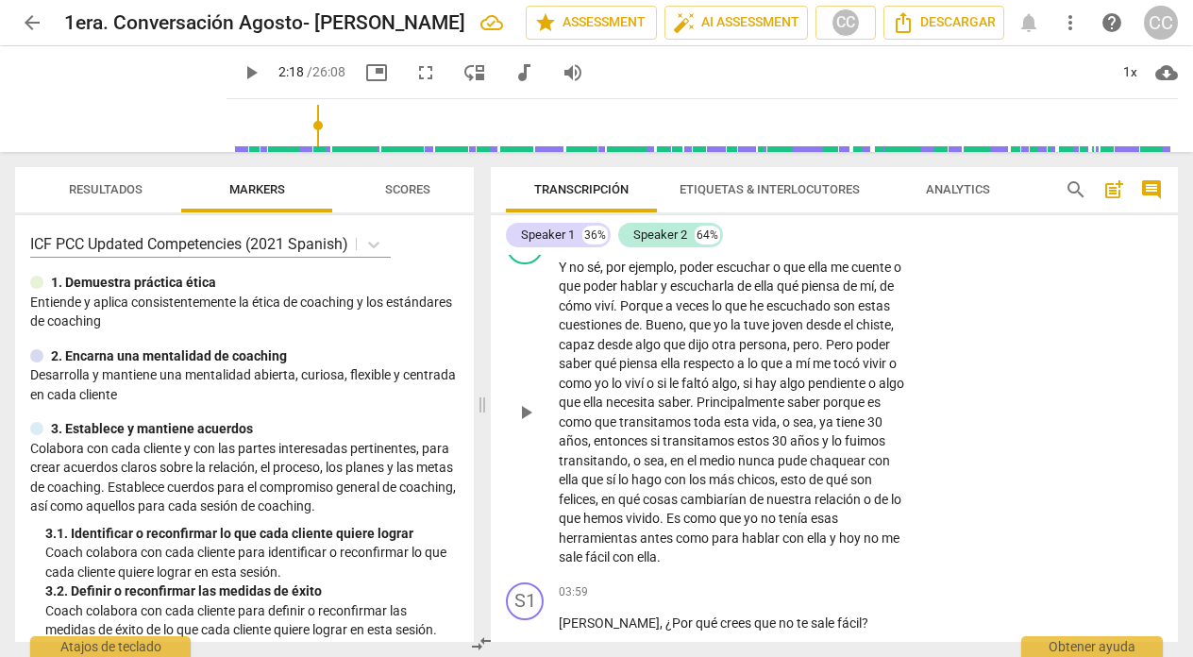
scroll to position [1218, 0]
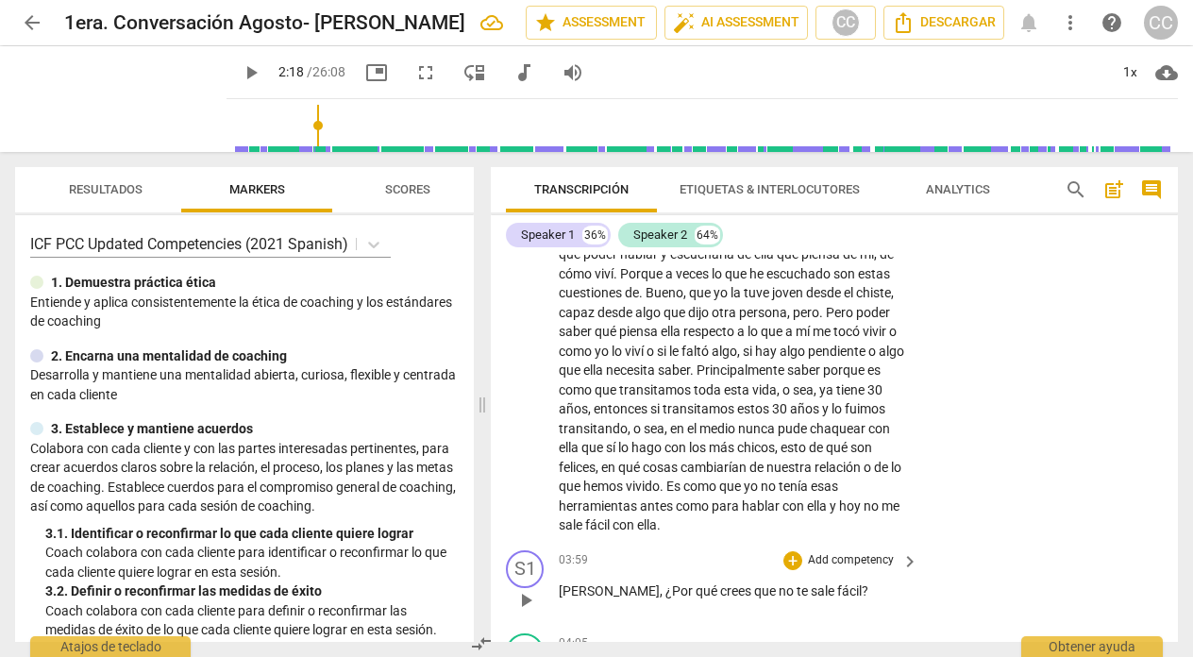
click at [852, 556] on p "Add competency" at bounding box center [851, 560] width 90 height 17
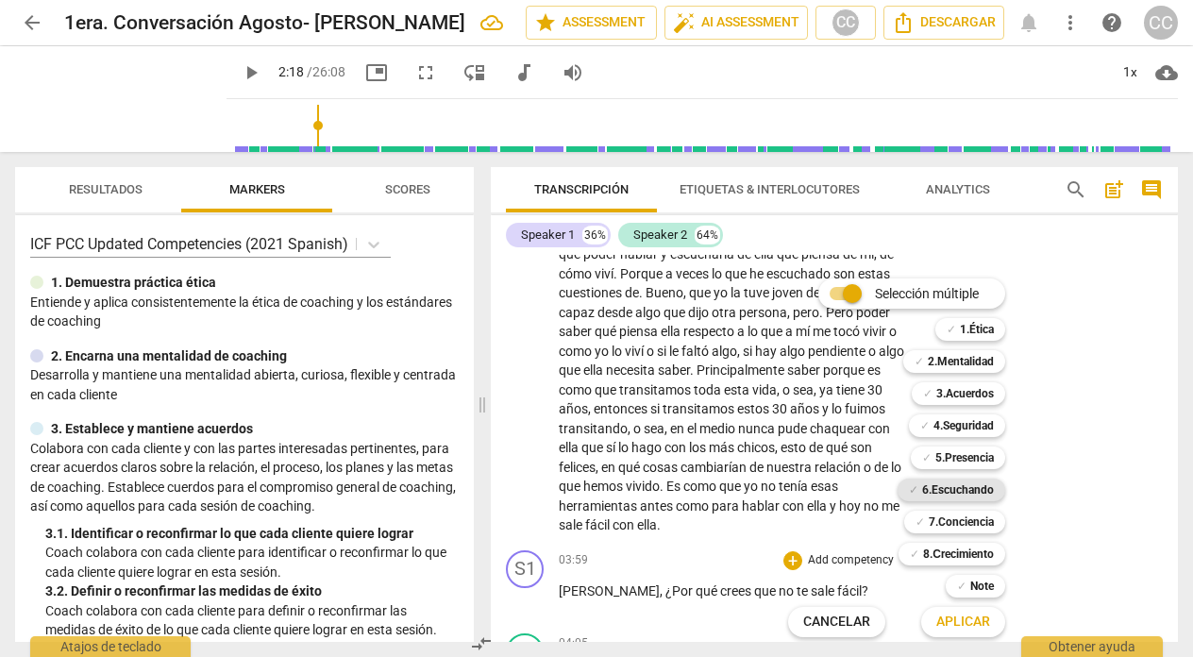
click at [947, 490] on b "6.Escuchando" at bounding box center [958, 490] width 72 height 23
click at [967, 619] on span "Aplicar" at bounding box center [963, 622] width 54 height 19
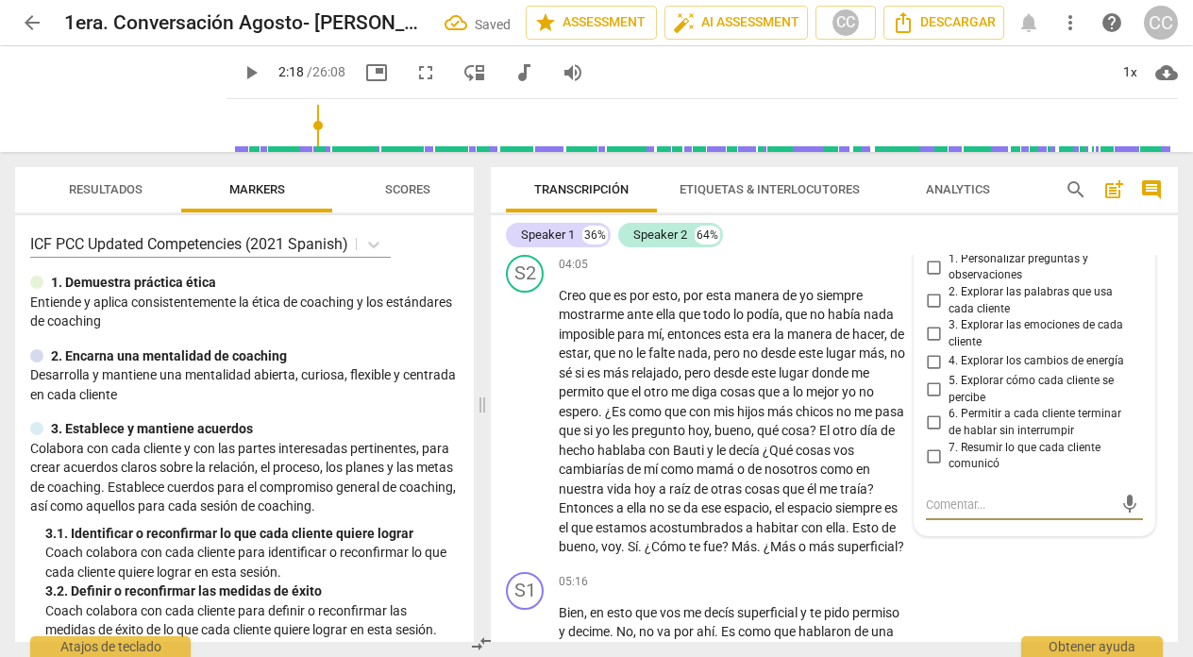
scroll to position [1556, 0]
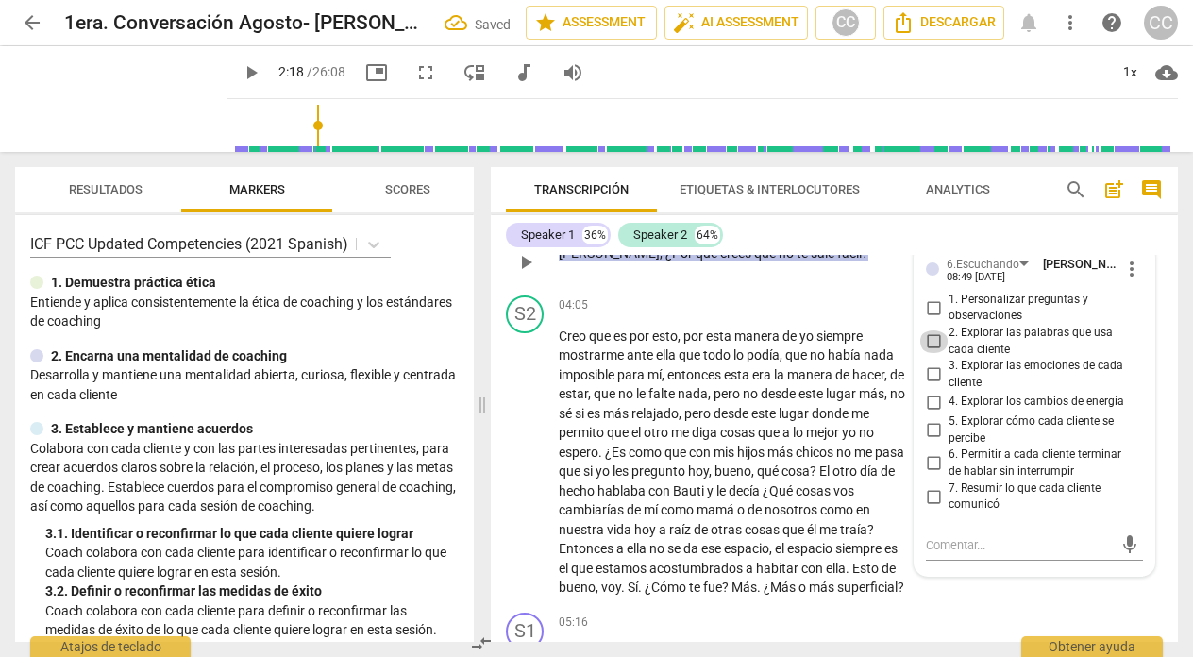
click at [928, 335] on input "2. Explorar las palabras que usa cada cliente" at bounding box center [934, 341] width 30 height 23
checkbox input "true"
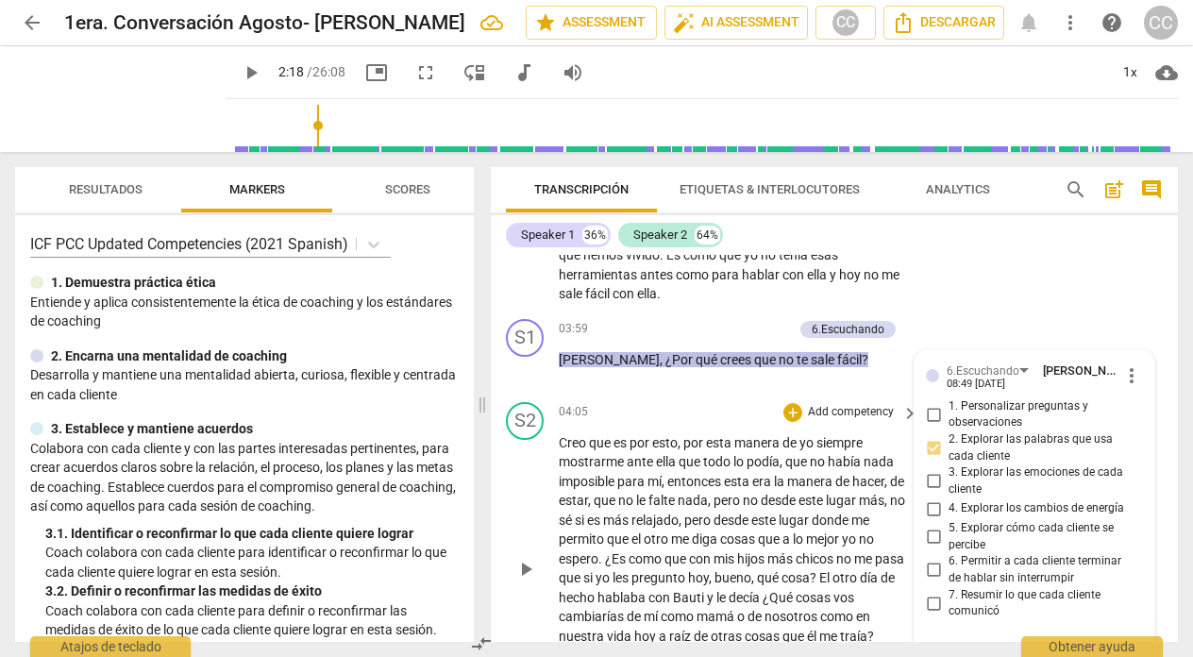
scroll to position [1462, 0]
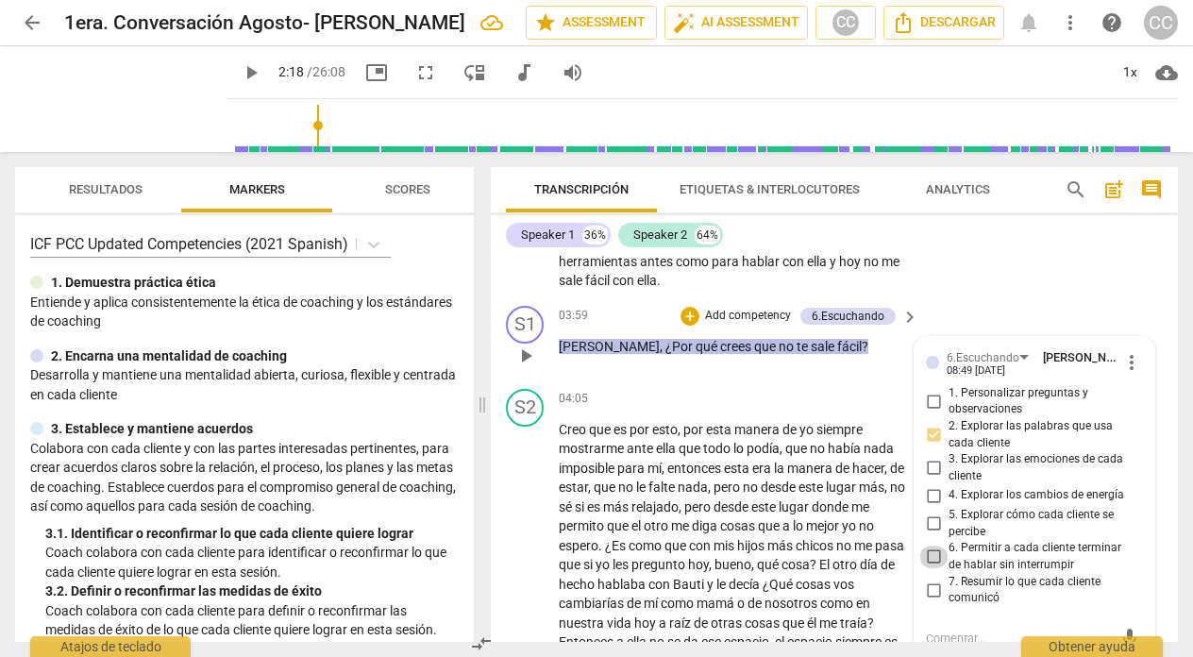
click at [928, 554] on input "6. Permitir a cada cliente terminar de hablar sin interrumpir" at bounding box center [934, 557] width 30 height 23
checkbox input "true"
click at [654, 396] on div "04:05 + Add competency keyboard_arrow_right" at bounding box center [740, 399] width 362 height 21
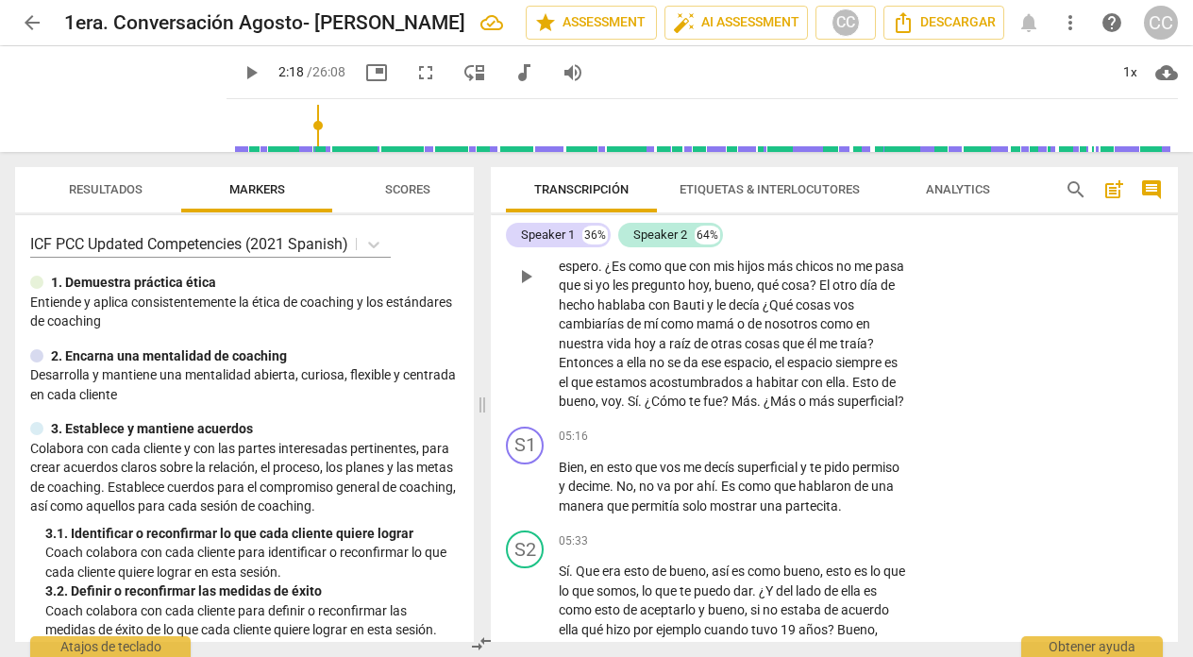
scroll to position [1744, 0]
click at [523, 497] on span "play_arrow" at bounding box center [525, 485] width 23 height 23
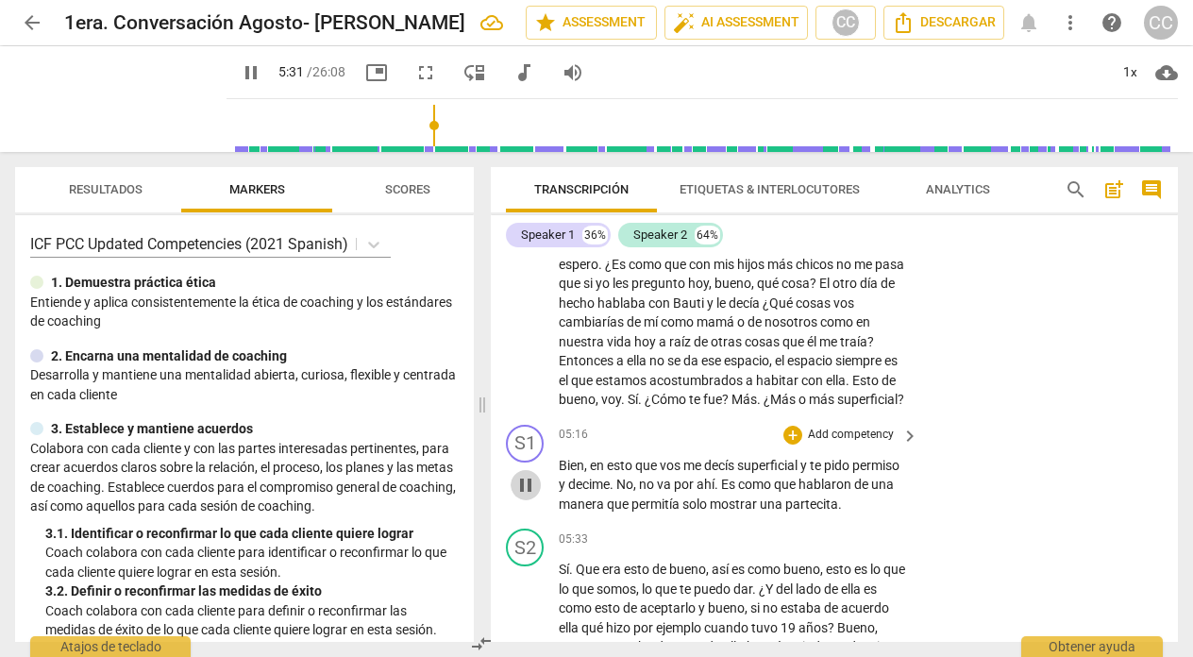
click at [523, 497] on span "pause" at bounding box center [525, 485] width 23 height 23
type input "331"
click at [841, 444] on p "Add competency" at bounding box center [851, 435] width 90 height 17
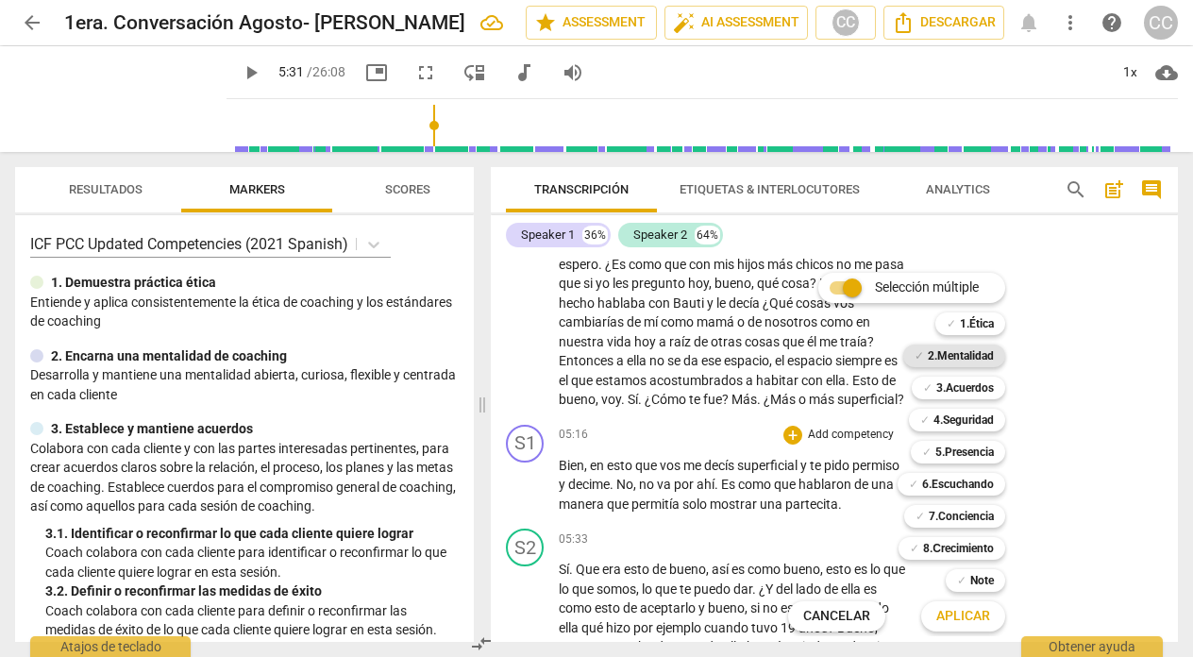
click at [952, 353] on b "2.Mentalidad" at bounding box center [961, 356] width 66 height 23
click at [953, 618] on span "Aplicar" at bounding box center [963, 616] width 54 height 19
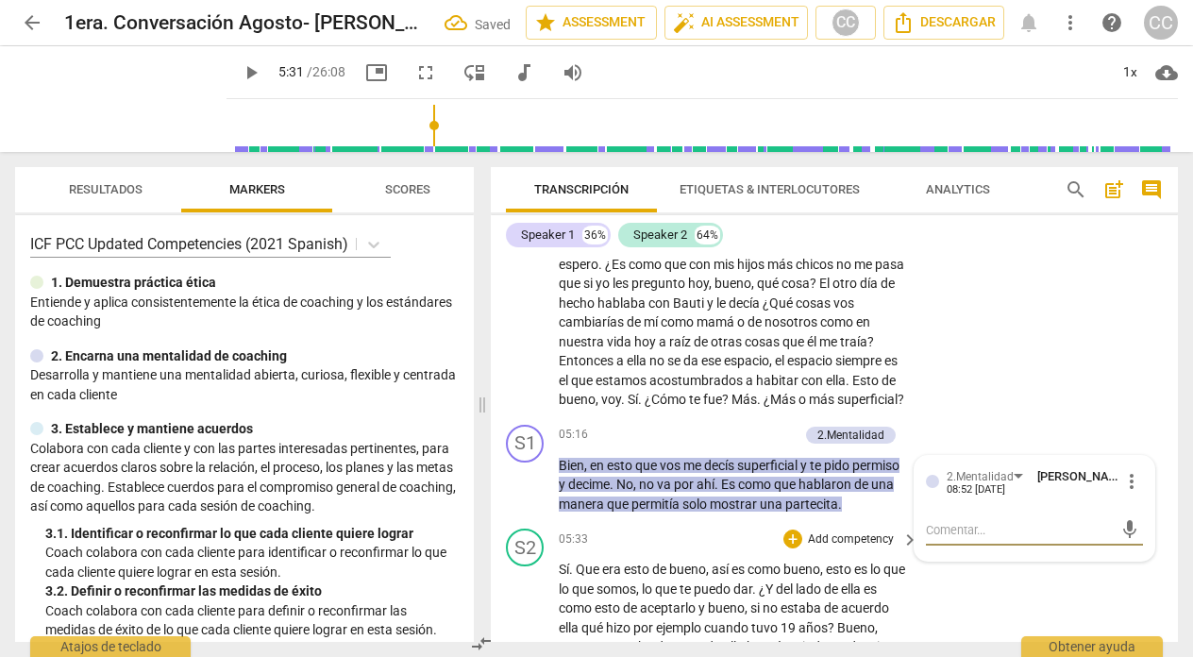
type textarea "P"
type textarea "Pe"
type textarea "Ped"
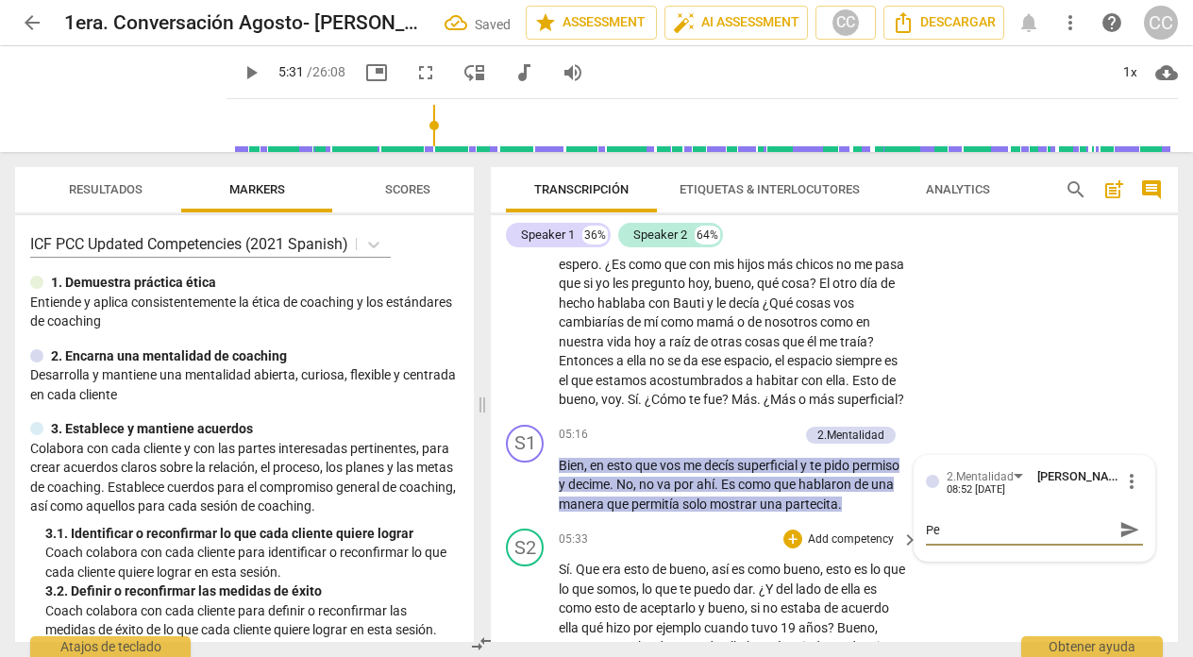
type textarea "Ped"
type textarea "Pe"
type textarea "P"
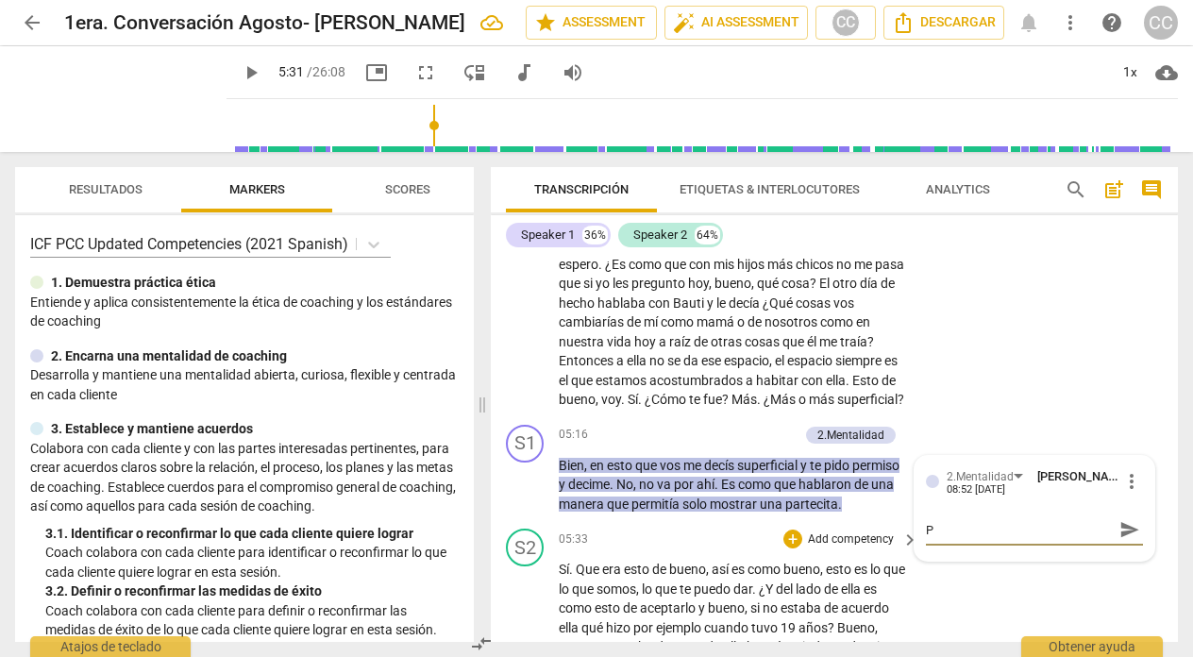
type textarea "Pi"
type textarea "Pid"
type textarea "Pide"
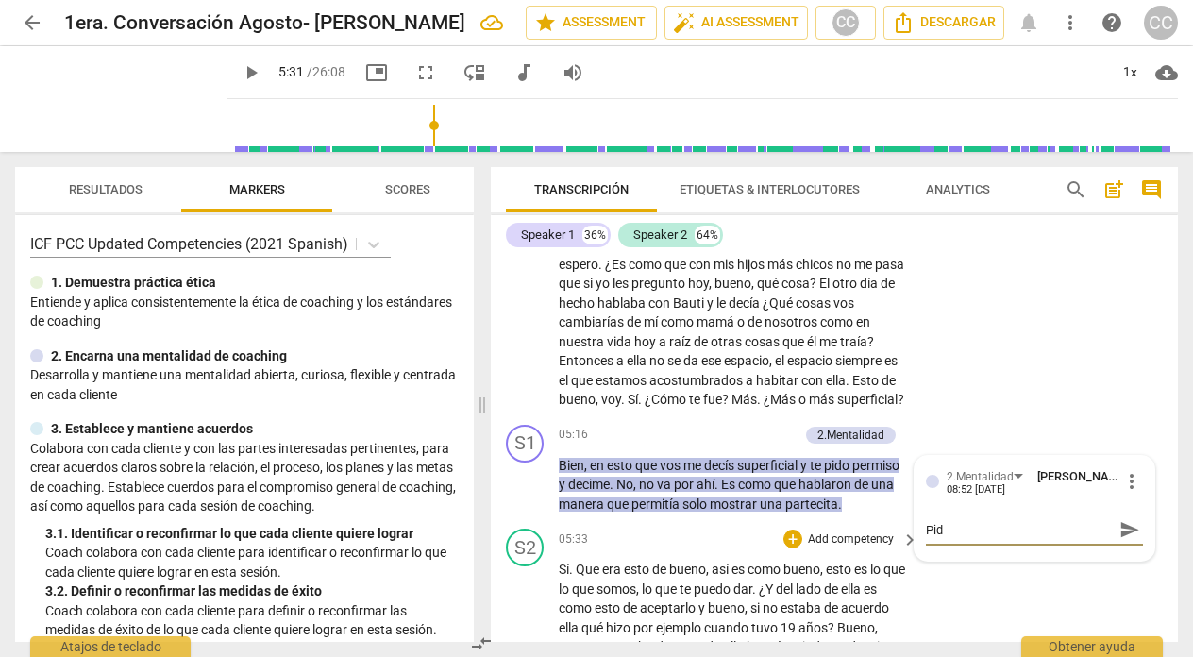
type textarea "Pide"
type textarea "Pide p"
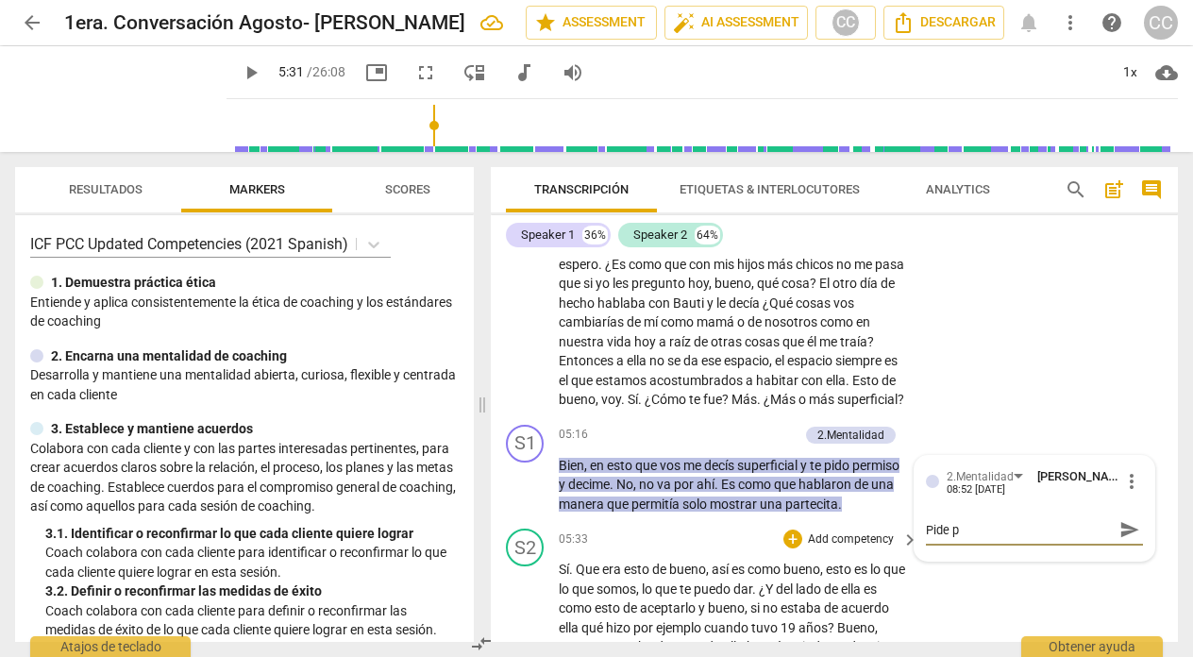
type textarea "Pide pe"
type textarea "Pide per"
type textarea "Pide perm"
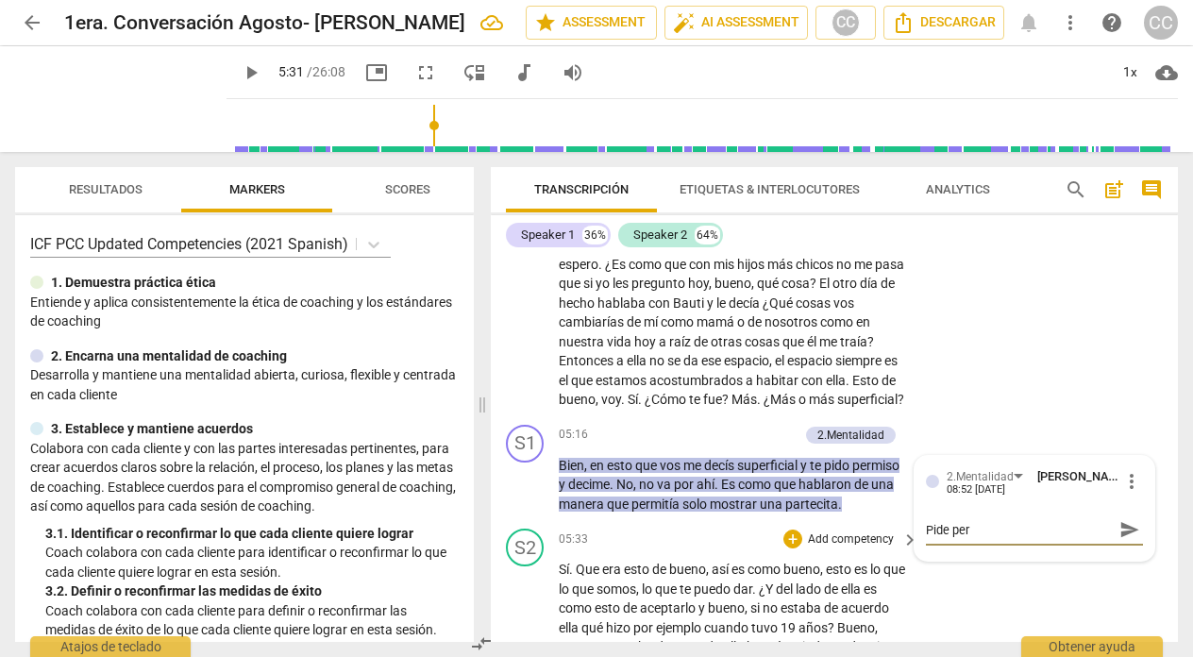
type textarea "Pide perm"
type textarea "Pide permi"
type textarea "Pide permis"
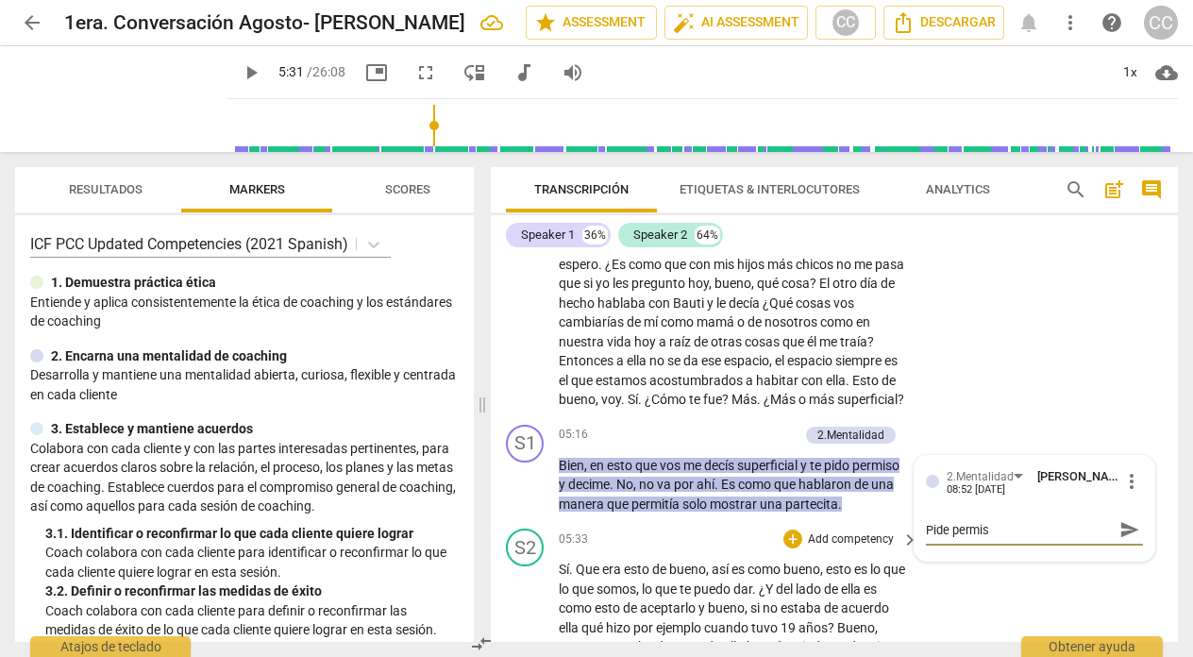
type textarea "Pide permiso"
type textarea "Pide permiso y"
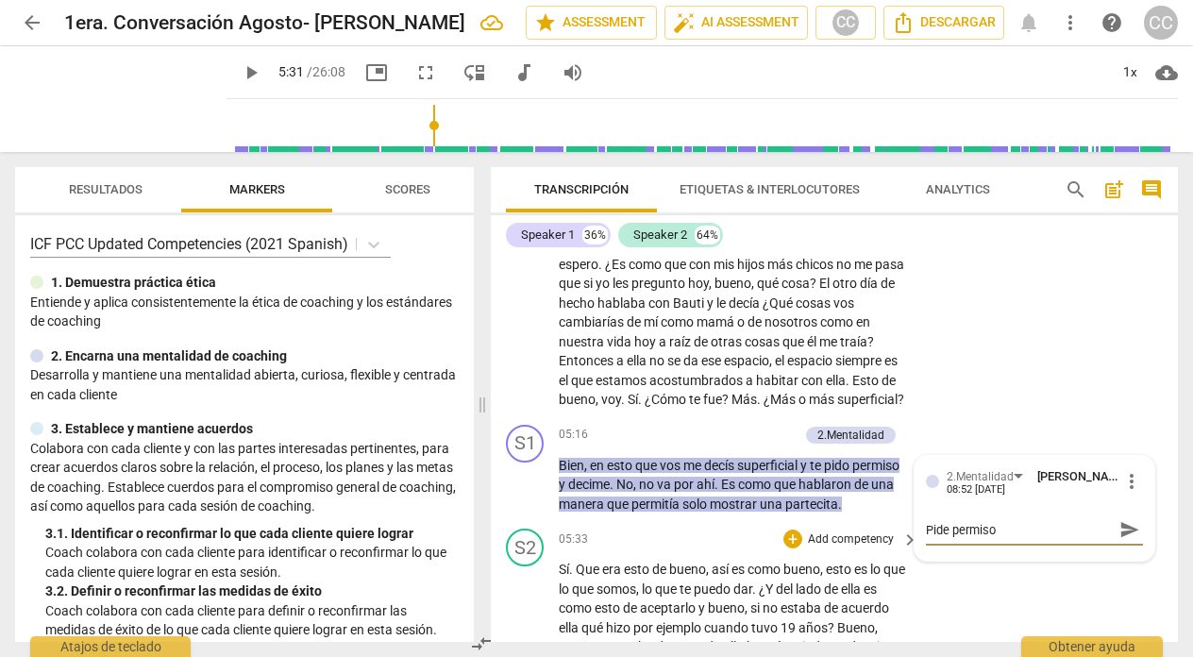
type textarea "Pide permiso y"
type textarea "Pide permiso y s"
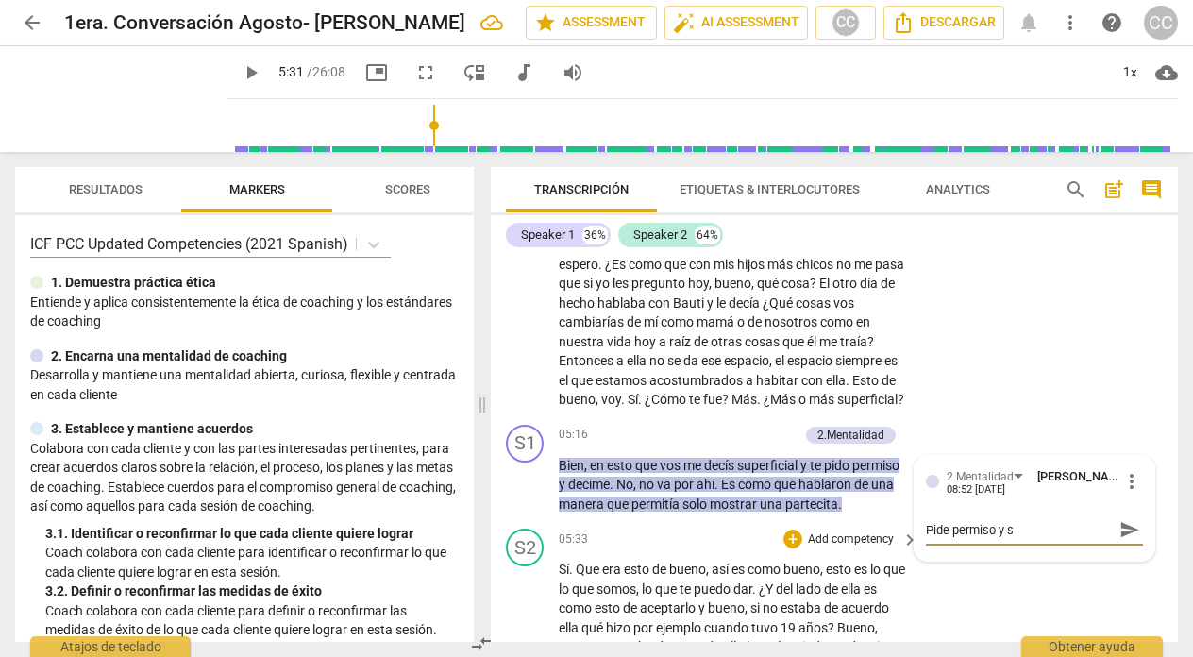
type textarea "Pide permiso y so"
type textarea "Pide permiso y sol"
type textarea "Pide permiso y soli"
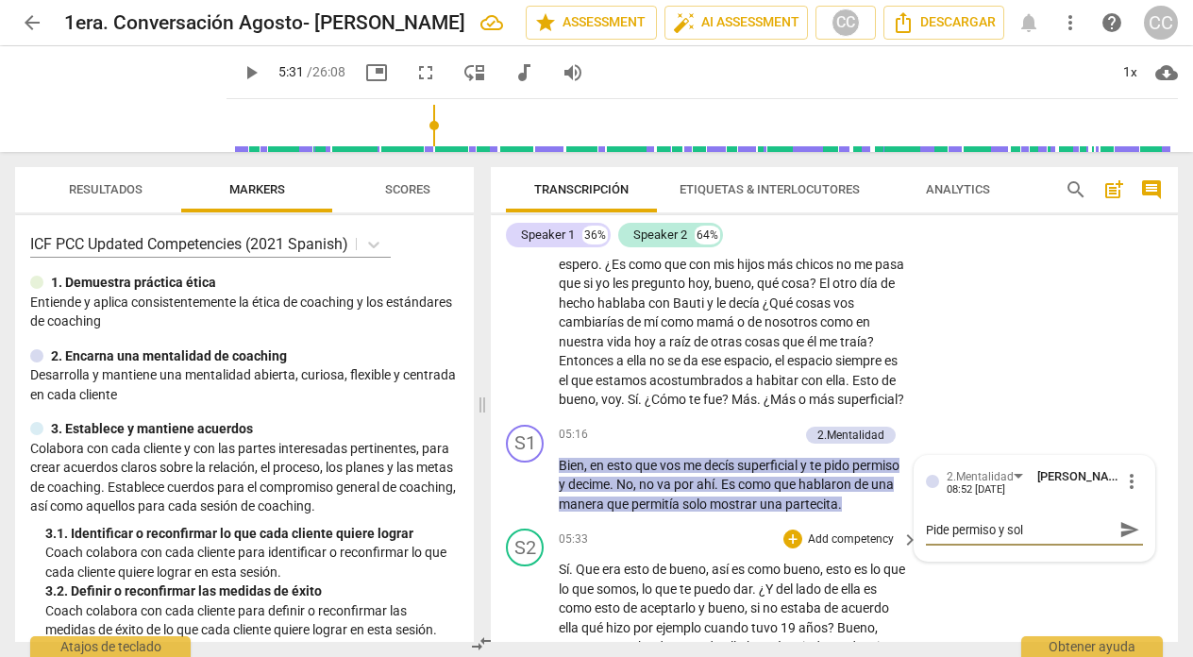
type textarea "Pide permiso y soli"
type textarea "Pide permiso y solic"
type textarea "Pide permiso y solici"
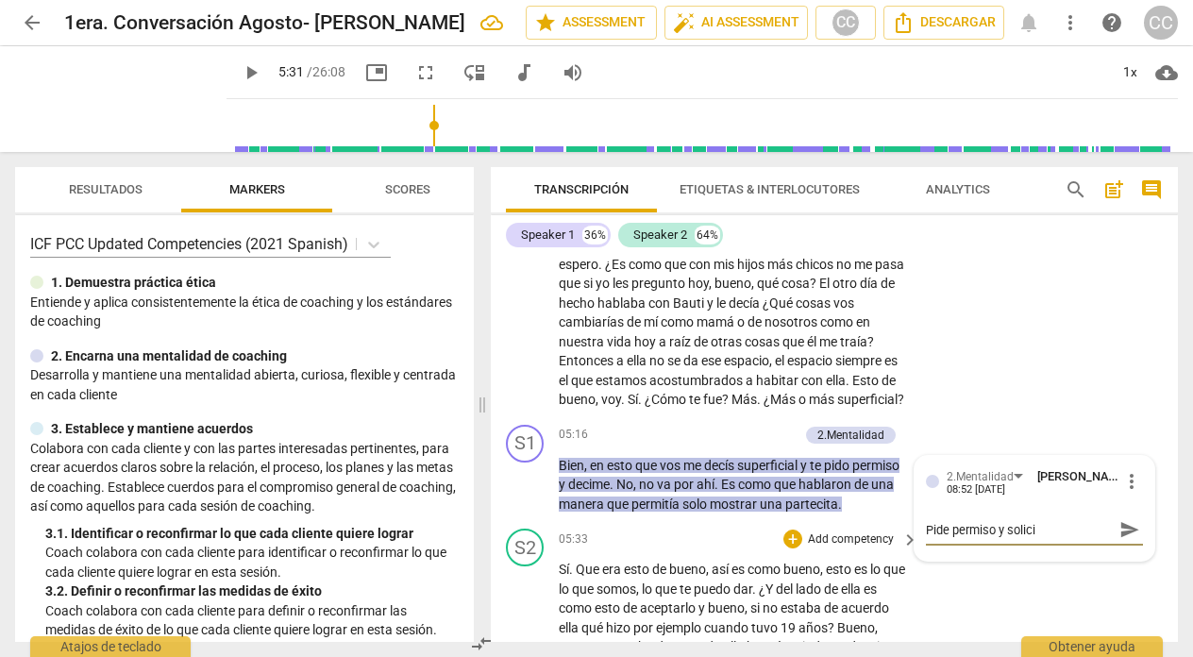
type textarea "Pide permiso y solicit"
type textarea "Pide permiso y solicita"
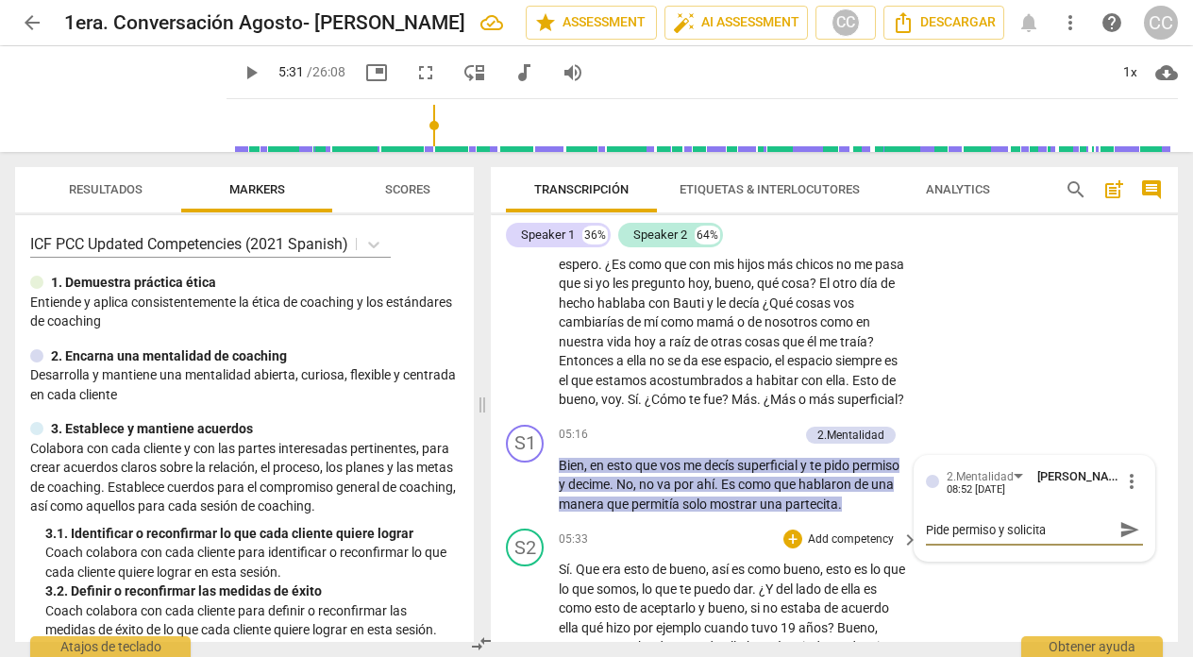
type textarea "Pide permiso y solicita"
type textarea "Pide permiso y solicita r"
type textarea "Pide permiso y solicita re"
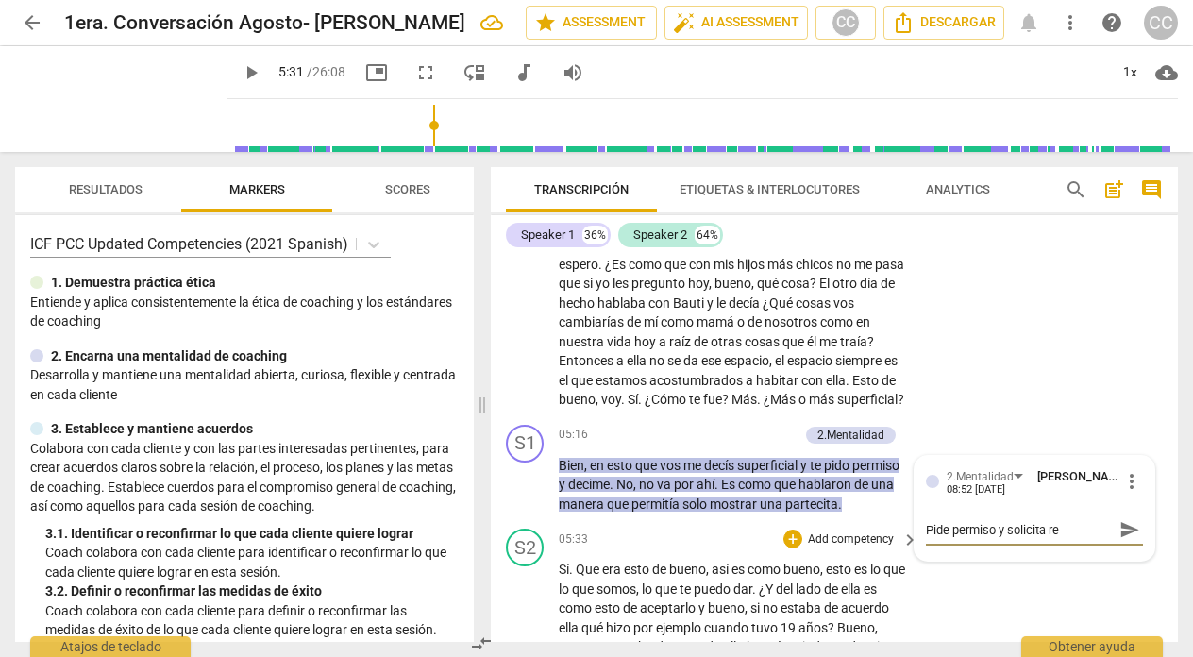
type textarea "Pide permiso y solicita rec"
type textarea "Pide permiso y solicita reco"
type textarea "Pide permiso y solicita recon"
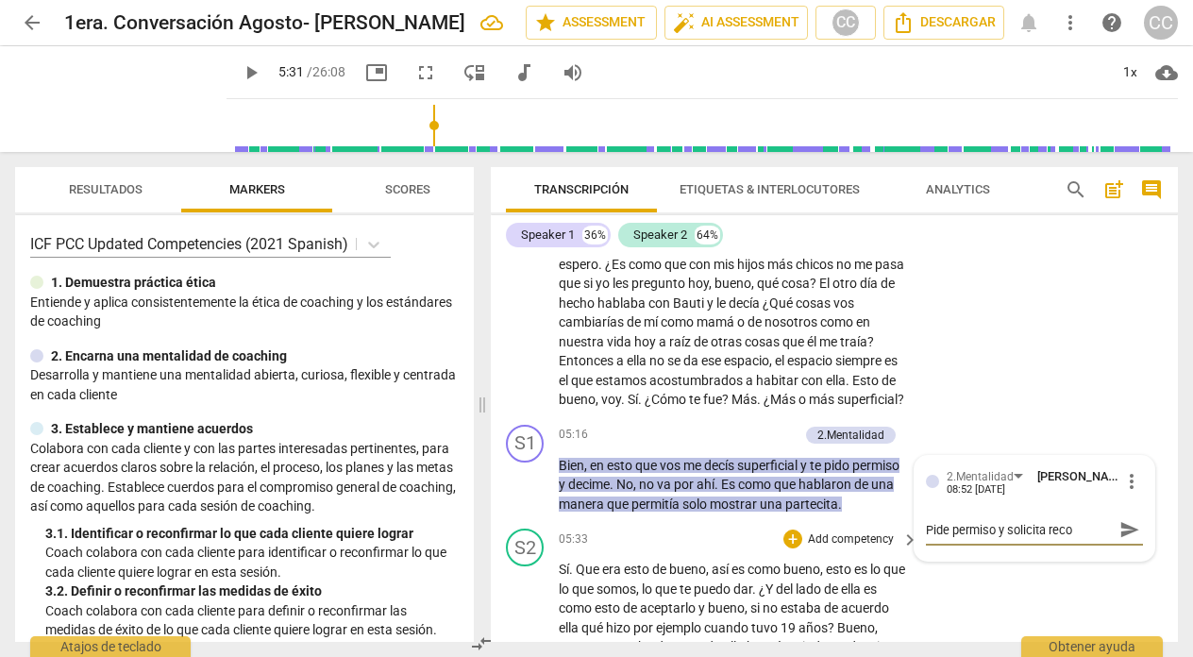
type textarea "Pide permiso y solicita recon"
type textarea "Pide permiso y solicita reconf"
type textarea "Pide permiso y solicita reconfi"
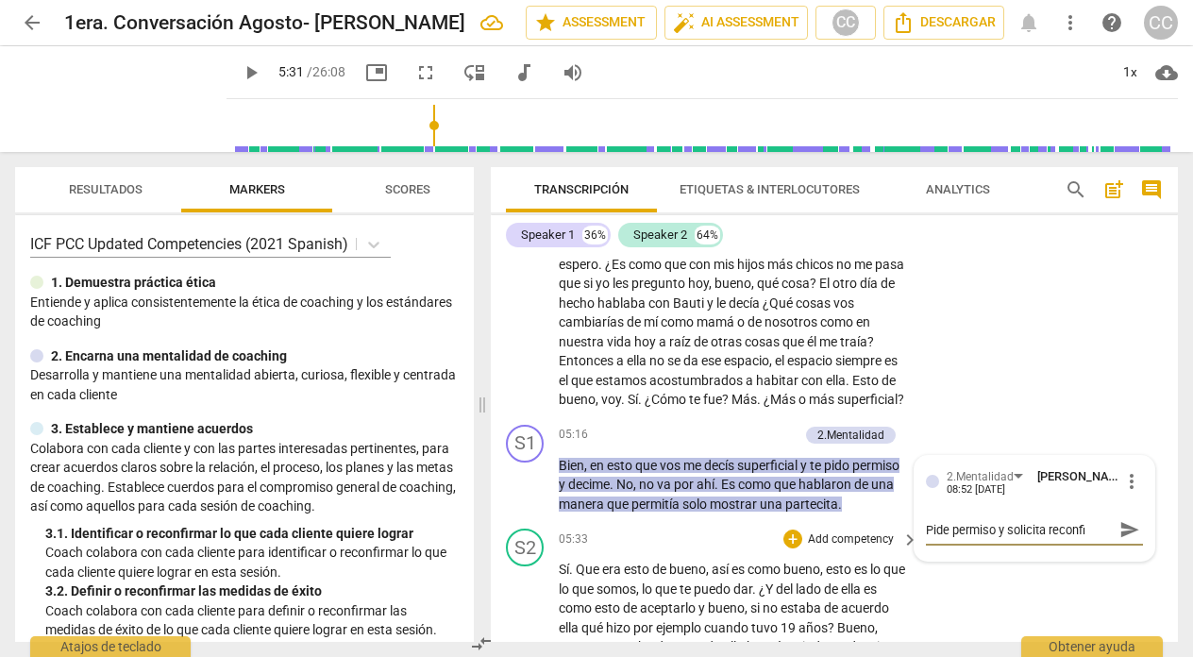
type textarea "Pide permiso y solicita reconfir"
type textarea "Pide permiso y solicita reconfirm"
type textarea "Pide permiso y solicita reconfirma"
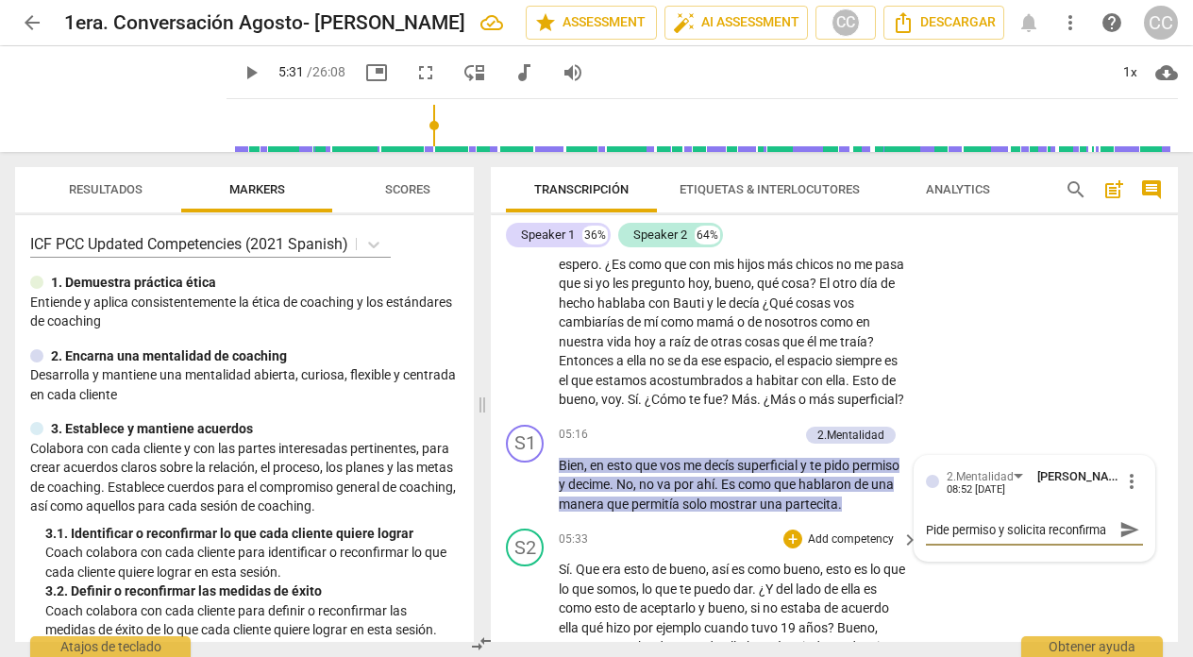
type textarea "Pide permiso y solicita reconfirmar"
type textarea "Pide permiso y solicita reconfirmar s"
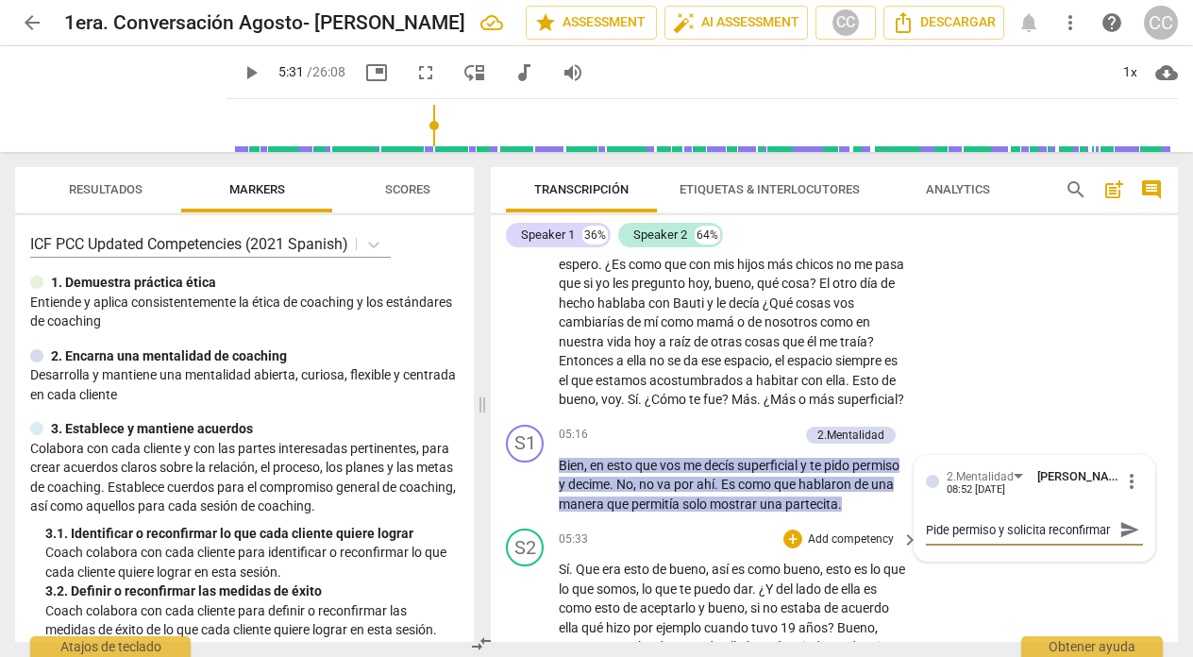
type textarea "Pide permiso y solicita reconfirmar s"
type textarea "Pide permiso y solicita reconfirmar si"
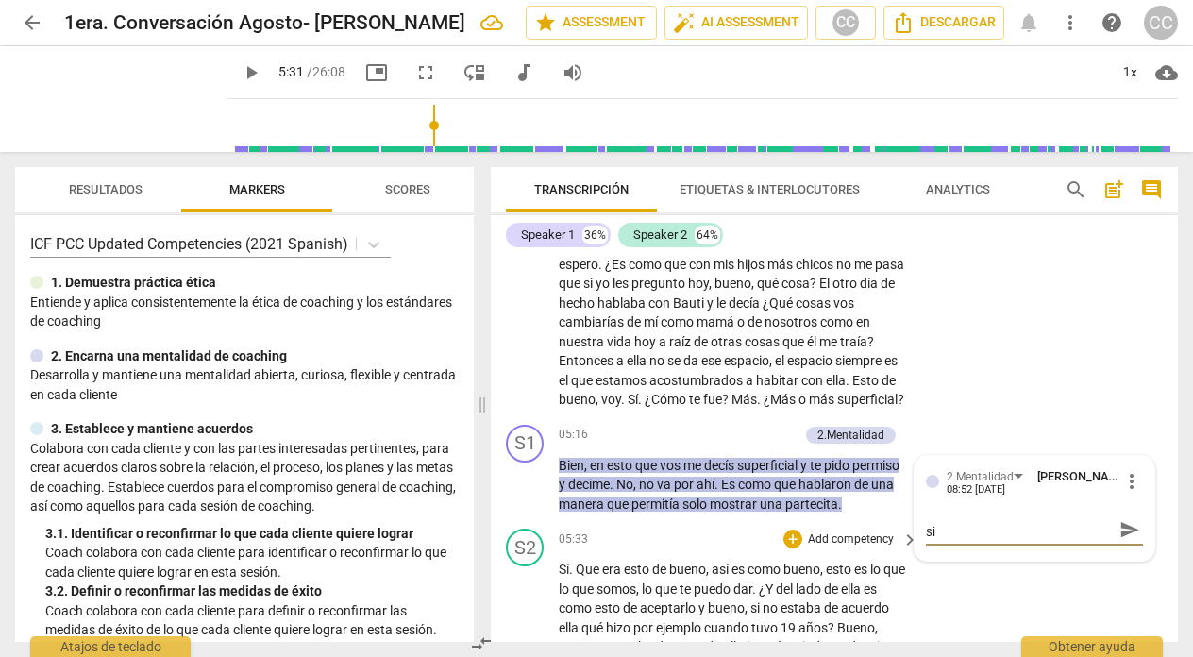
type textarea "Pide permiso y solicita reconfirmar si e"
type textarea "Pide permiso y solicita reconfirmar si es"
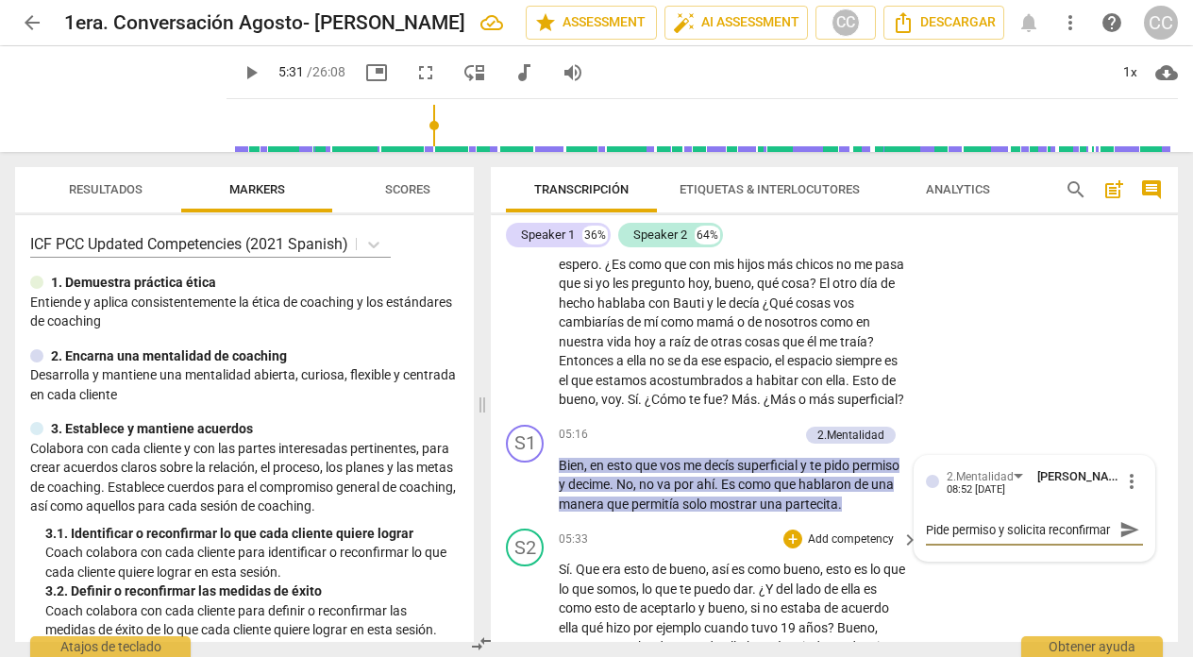
type textarea "Pide permiso y solicita reconfirmar si est"
type textarea "Pide permiso y solicita reconfirmar si esta"
type textarea "Pide permiso y solicita reconfirmar si est"
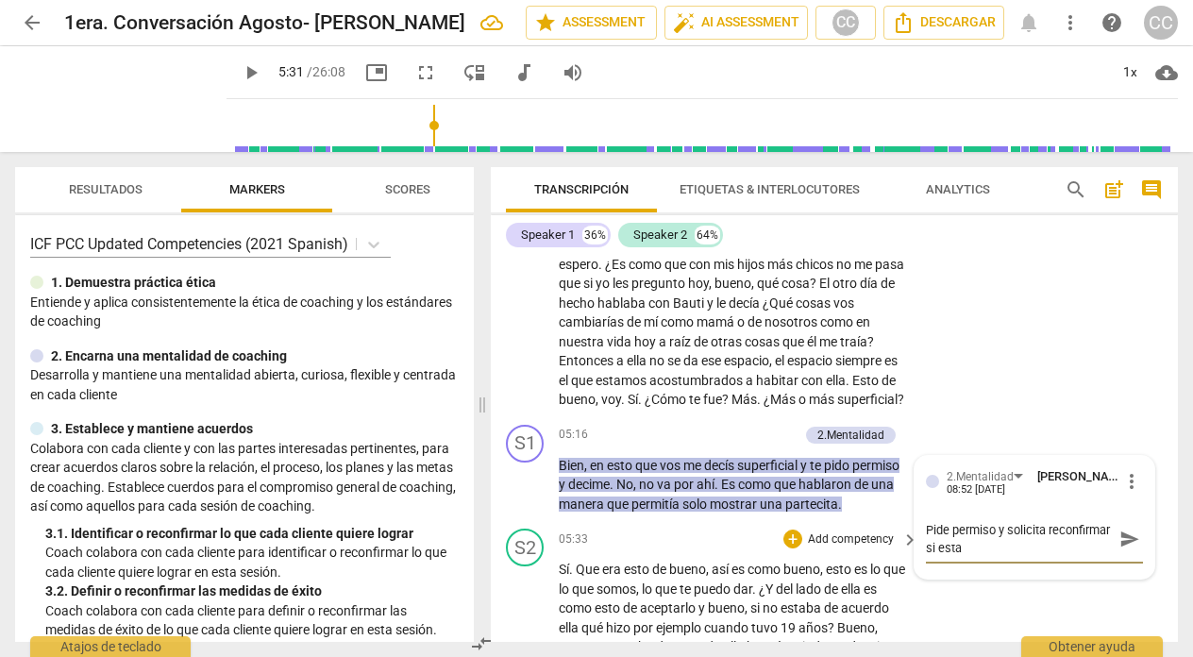
type textarea "Pide permiso y solicita reconfirmar si est"
type textarea "Pide permiso y solicita reconfirmar si est´"
type textarea "Pide permiso y solicita reconfirmar si está"
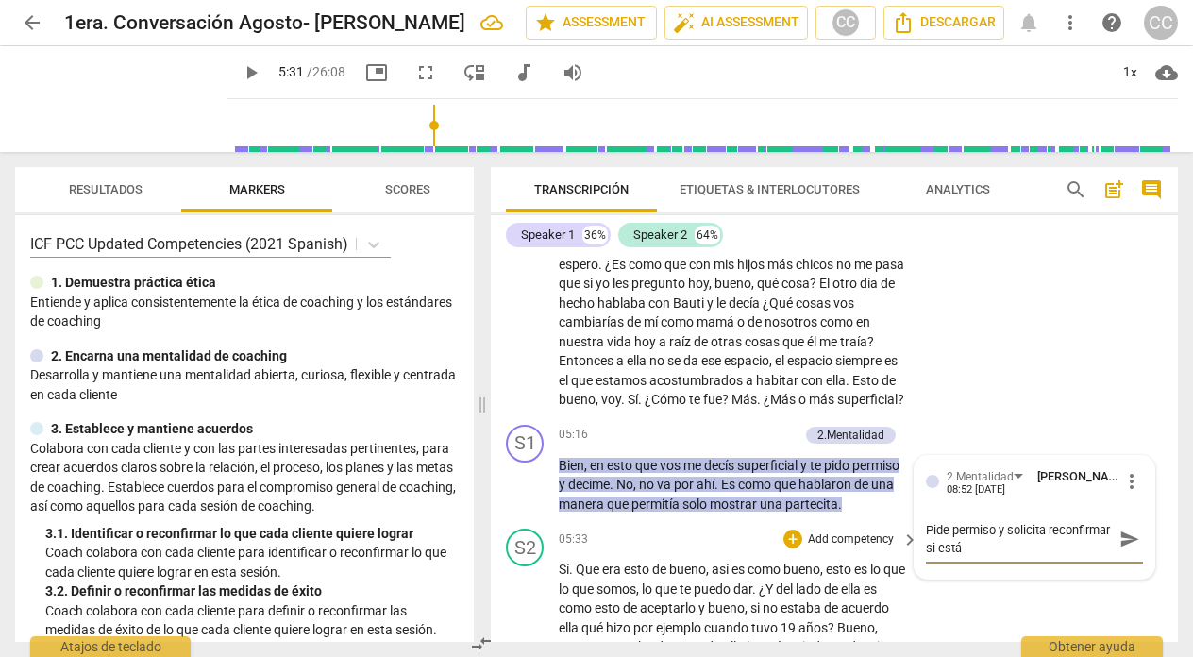
type textarea "Pide permiso y solicita reconfirmar si está"
type textarea "Pide permiso y solicita reconfirmar si está e"
type textarea "Pide permiso y solicita reconfirmar si está en"
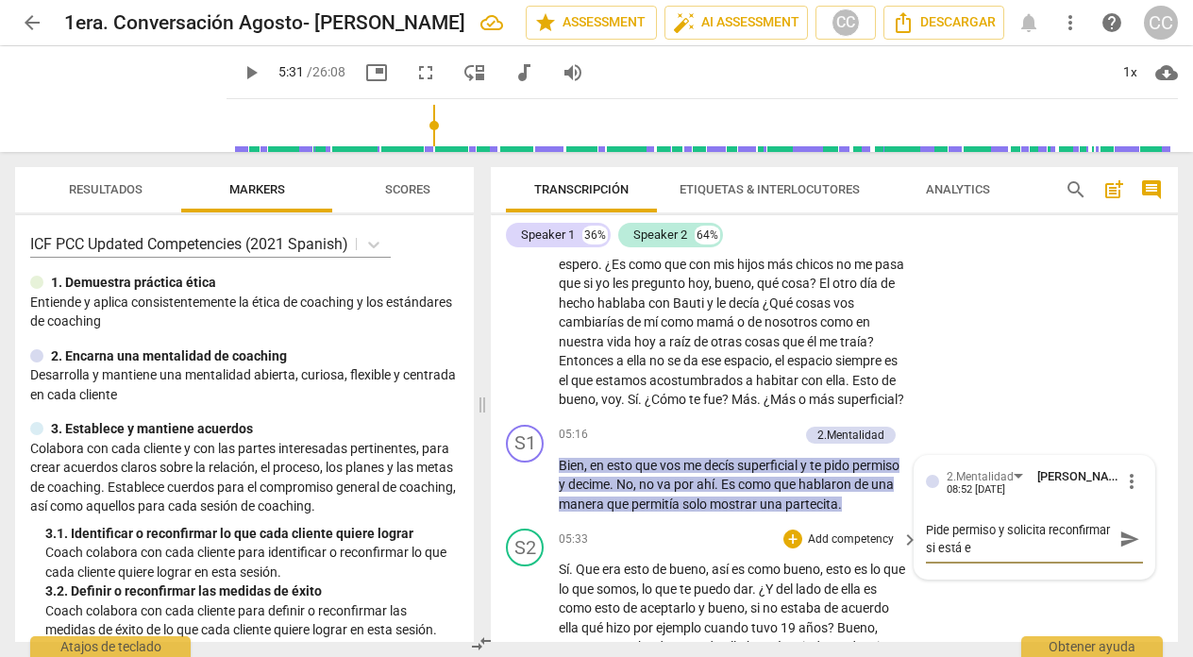
type textarea "Pide permiso y solicita reconfirmar si está en"
type textarea "Pide permiso y solicita reconfirmar si está en l"
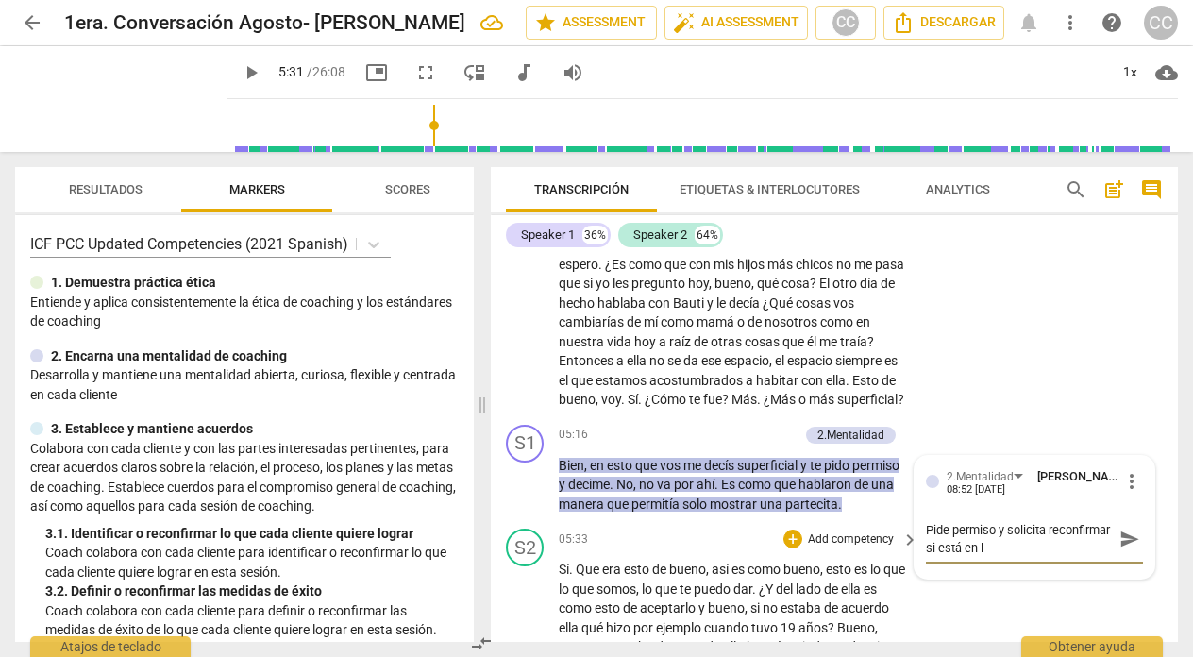
type textarea "Pide permiso y solicita reconfirmar si está en lo"
type textarea "Pide permiso y solicita reconfirmar si está en lo c"
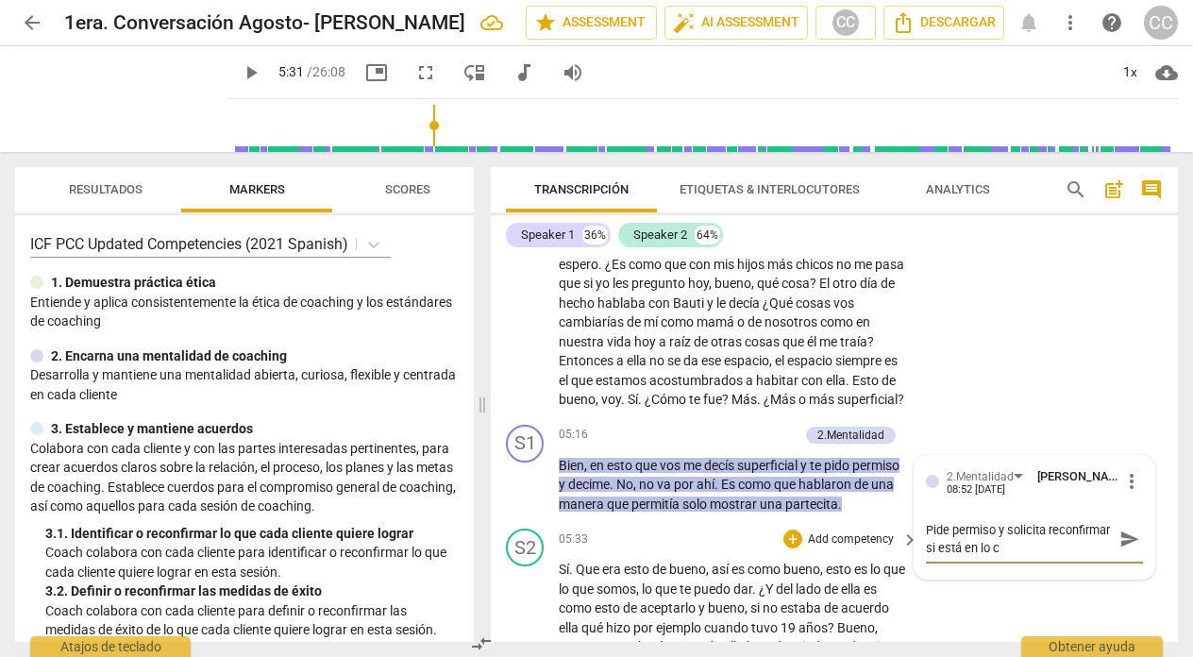
type textarea "Pide permiso y solicita reconfirmar si está en lo co"
type textarea "Pide permiso y solicita reconfirmar si está en lo cor"
type textarea "Pide permiso y solicita reconfirmar si está en lo corr"
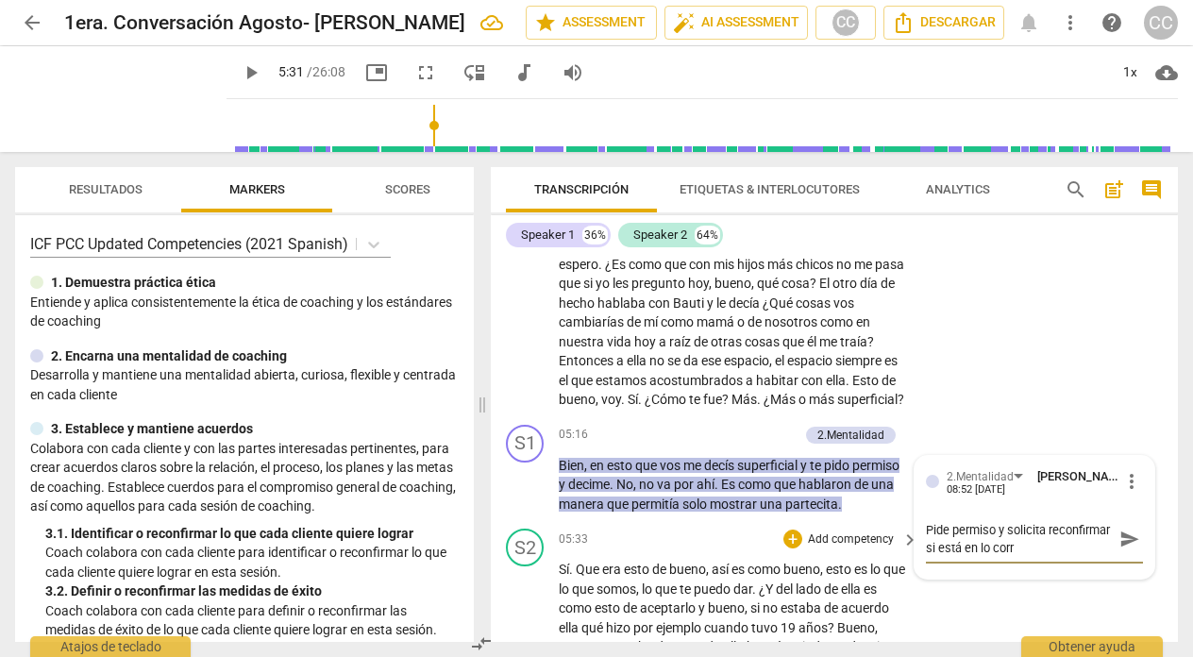
type textarea "Pide permiso y solicita reconfirmar si está en lo corre"
type textarea "Pide permiso y solicita reconfirmar si está en lo correc"
type textarea "Pide permiso y solicita reconfirmar si está en lo correct"
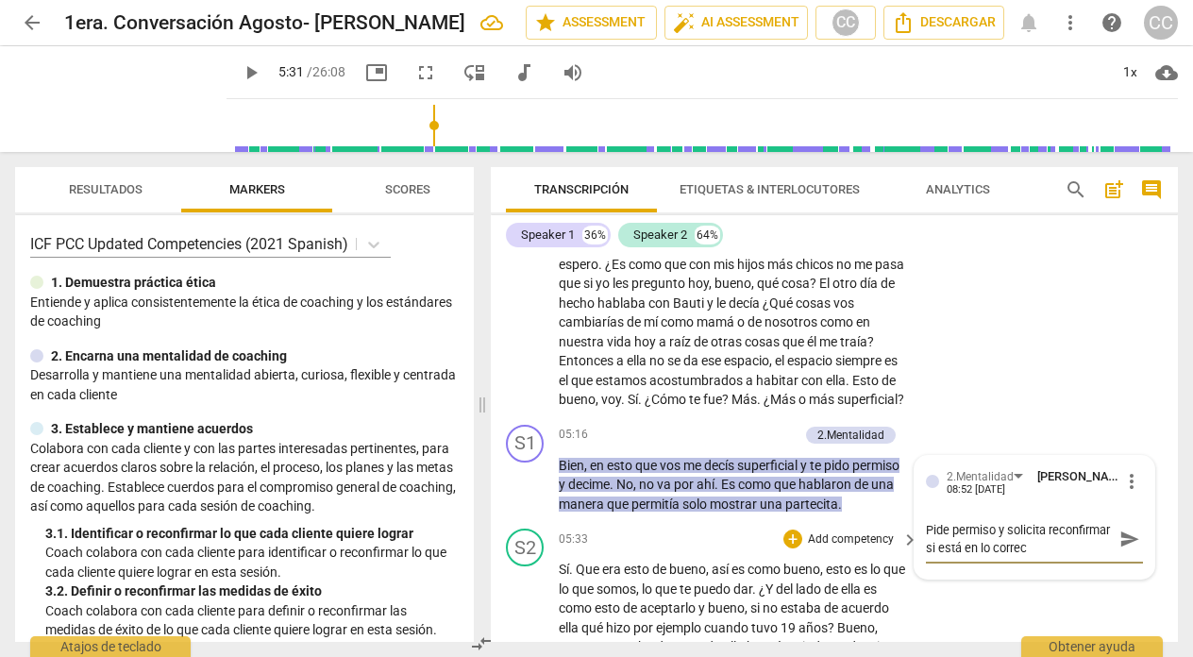
type textarea "Pide permiso y solicita reconfirmar si está en lo correct"
type textarea "Pide permiso y solicita reconfirmar si está en lo correcto"
click at [958, 314] on div "S2 play_arrow pause 04:05 + Add competency keyboard_arrow_right Creo que es por…" at bounding box center [834, 258] width 687 height 317
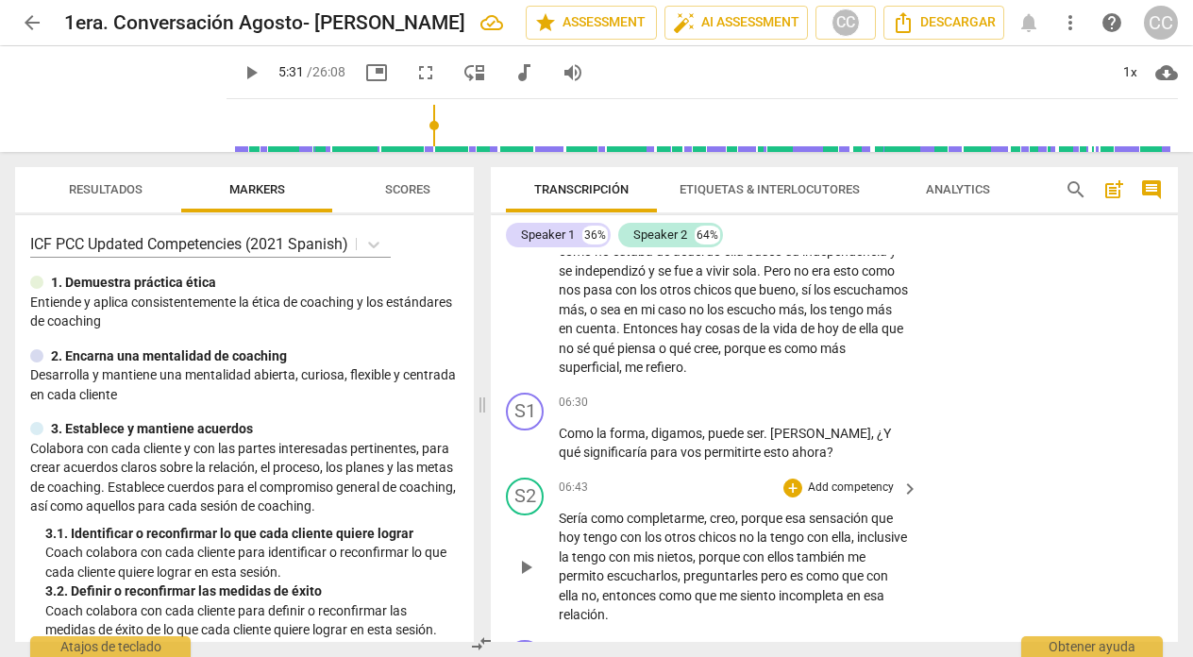
scroll to position [2140, 0]
click at [845, 411] on p "Add competency" at bounding box center [851, 402] width 90 height 17
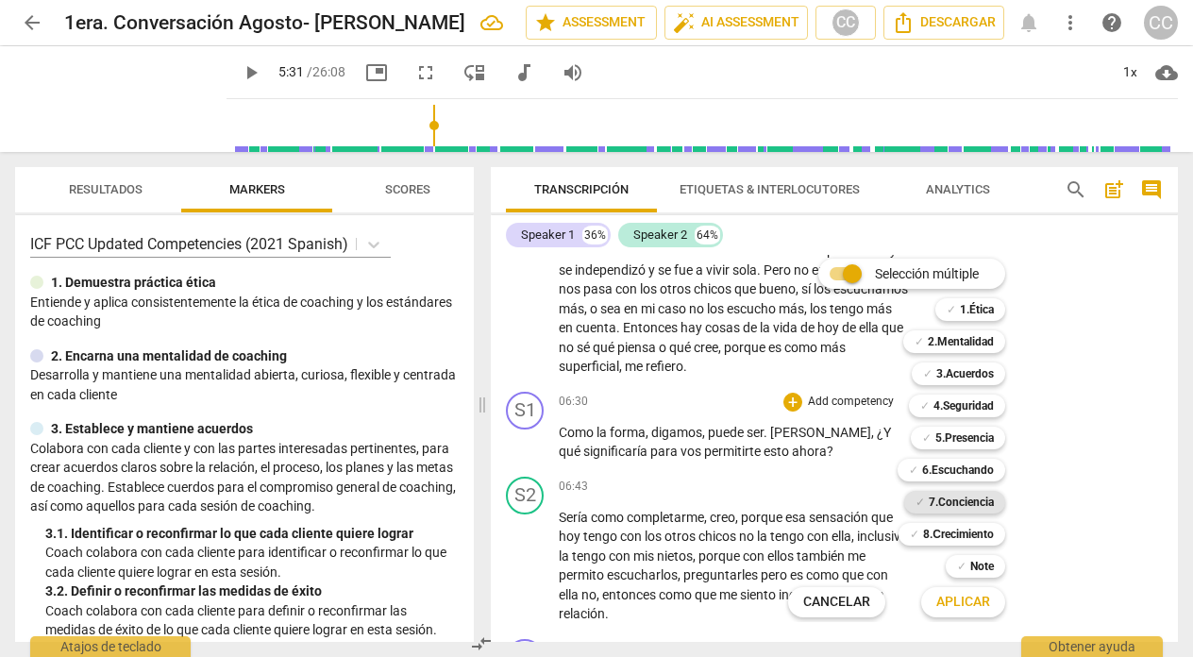
click at [956, 498] on b "7.Conciencia" at bounding box center [961, 502] width 65 height 23
click at [958, 602] on span "Aplicar" at bounding box center [963, 602] width 54 height 19
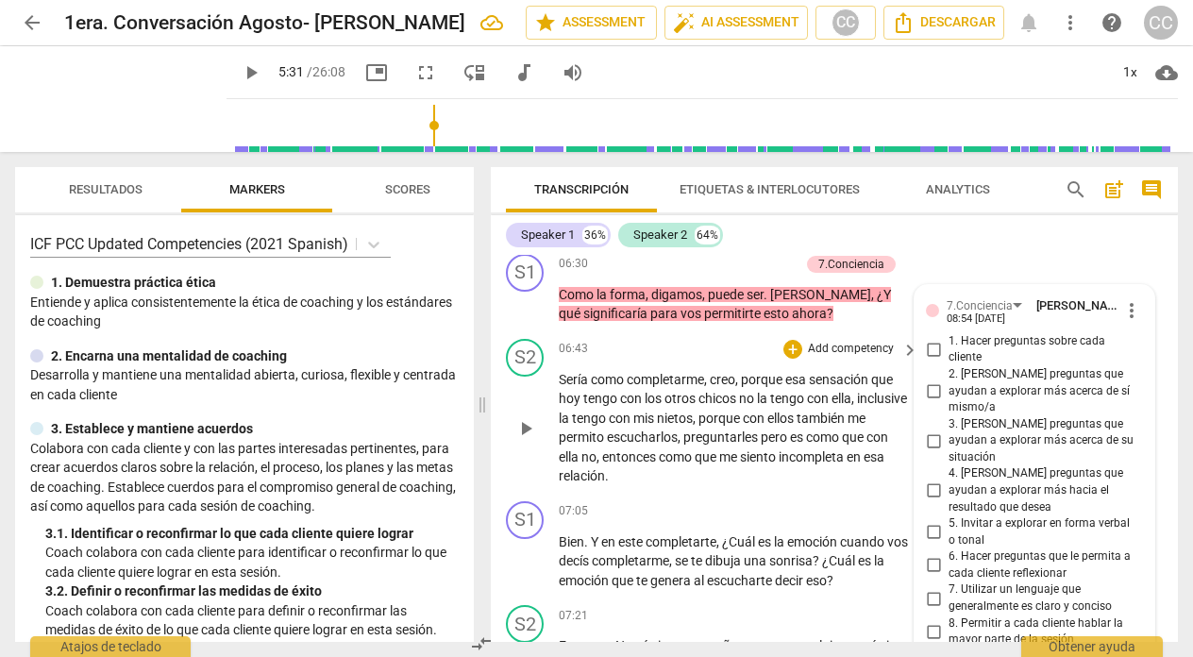
scroll to position [2279, 0]
click at [930, 401] on input "2. [PERSON_NAME] preguntas que ayudan a explorar más acerca de sí mismo/a" at bounding box center [934, 390] width 30 height 23
checkbox input "true"
click at [927, 489] on input "4. [PERSON_NAME] preguntas que ayudan a explorar más hacia el resultado que des…" at bounding box center [934, 490] width 30 height 23
checkbox input "true"
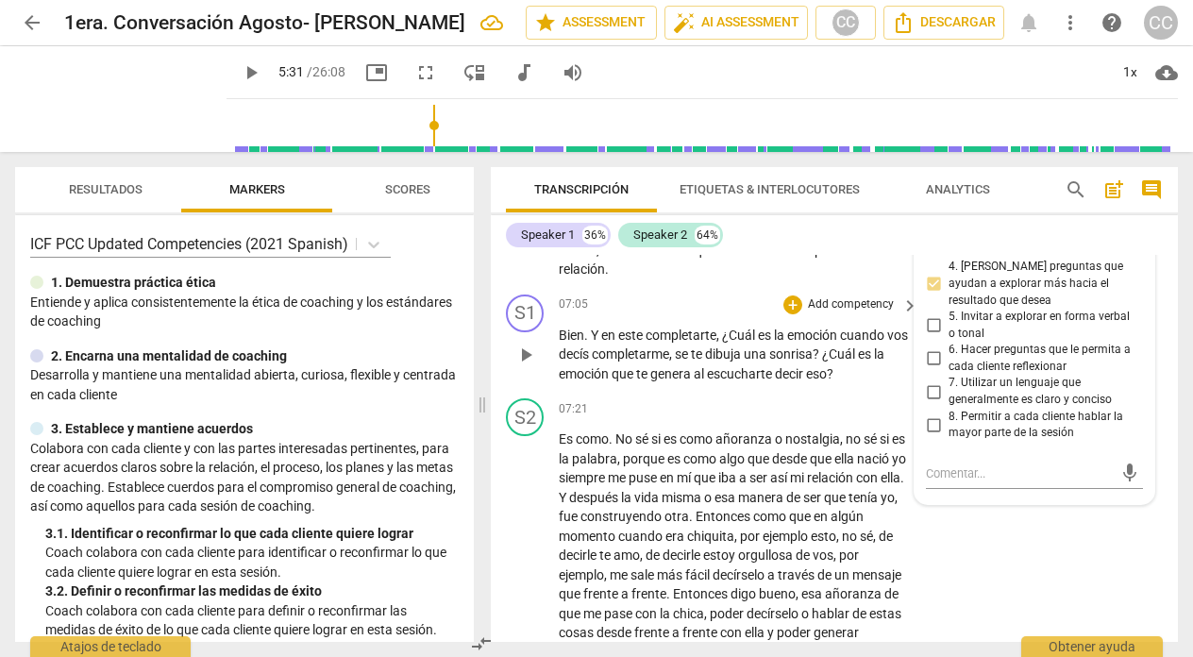
scroll to position [2488, 0]
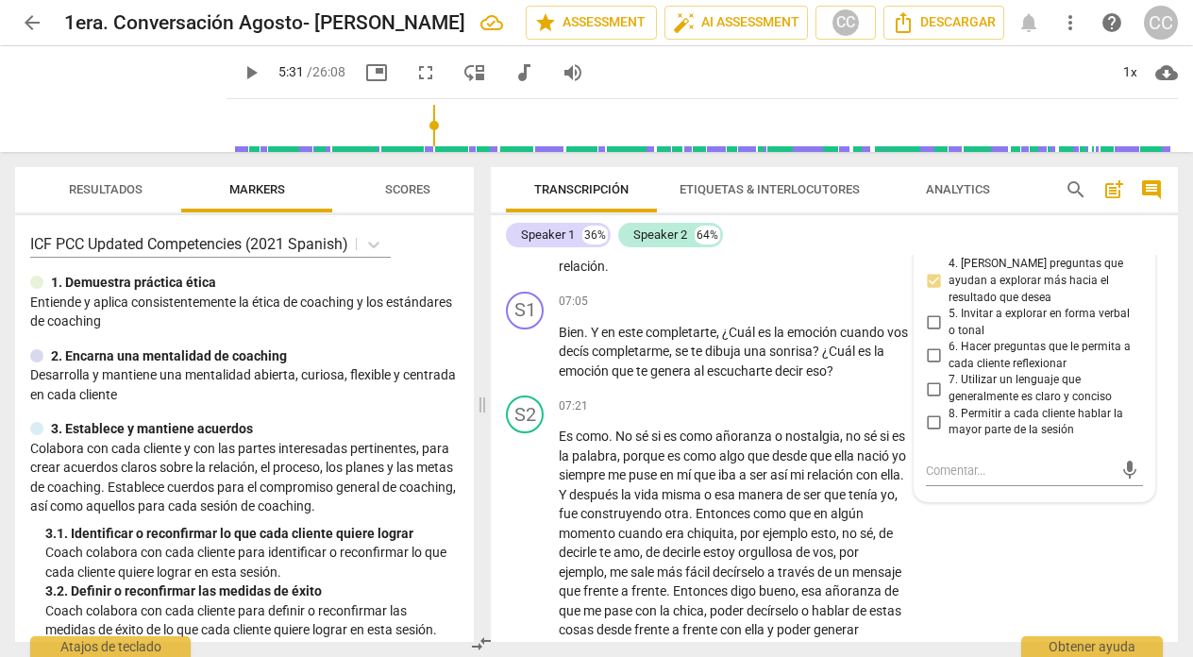
click at [932, 423] on input "8. Permitir a cada cliente hablar la mayor parte de la sesión" at bounding box center [934, 422] width 30 height 23
checkbox input "true"
click at [662, 312] on div "07:05 + Add competency keyboard_arrow_right" at bounding box center [740, 302] width 362 height 21
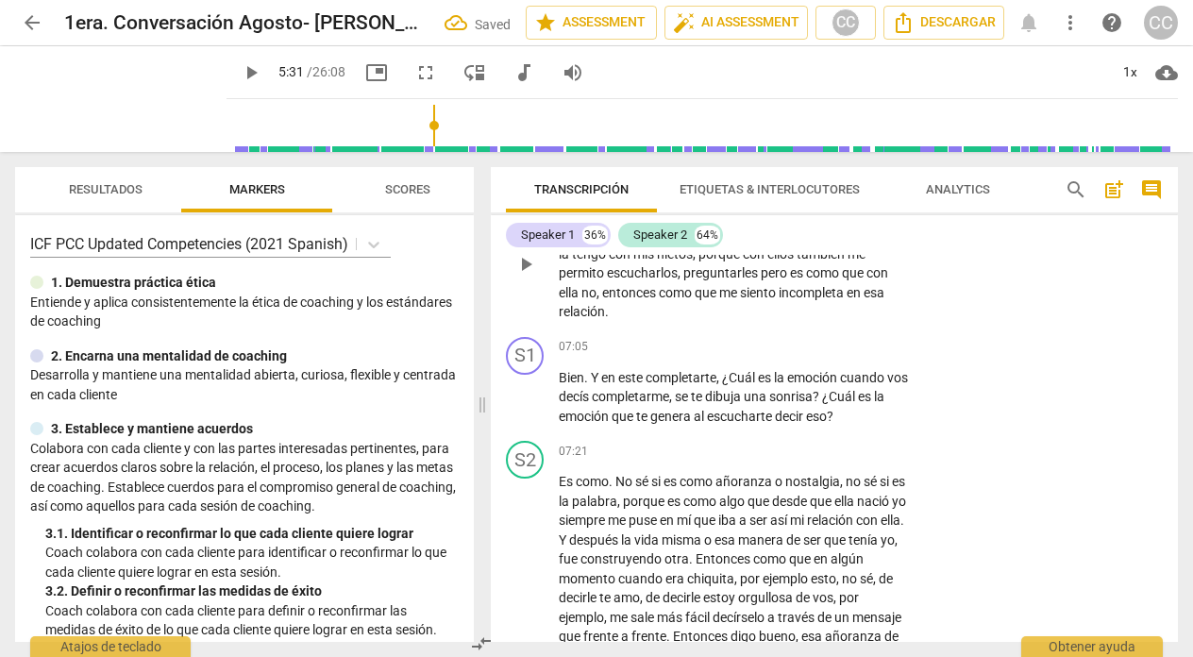
scroll to position [2387, 0]
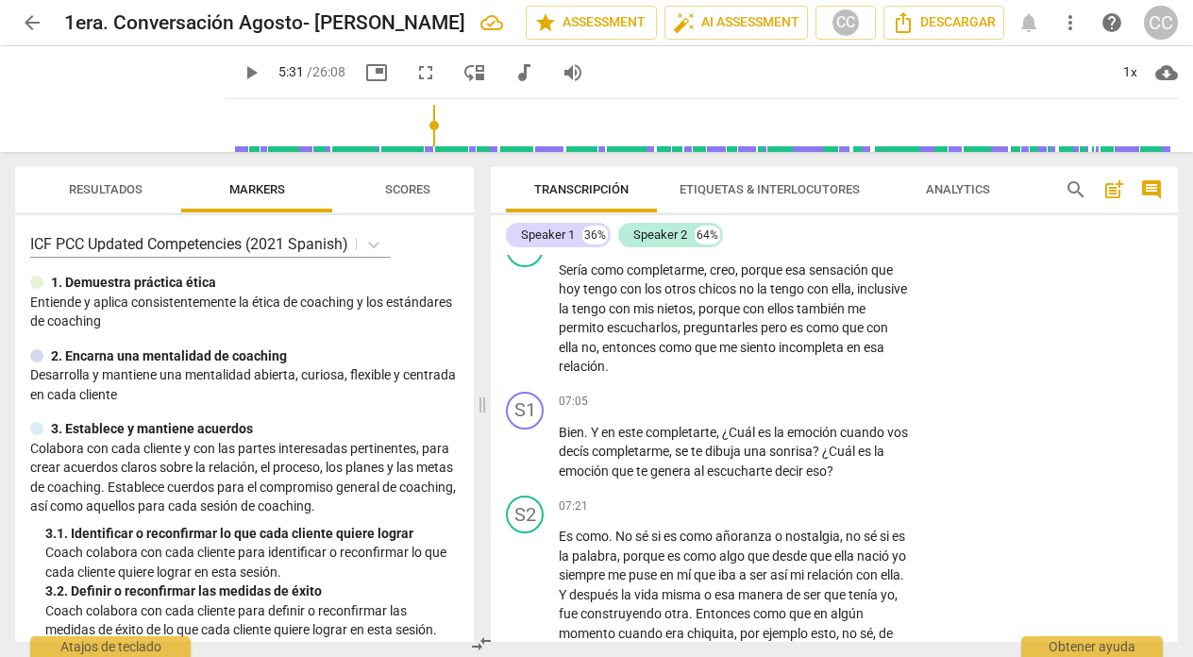
type input "331"
